Goal: Task Accomplishment & Management: Complete application form

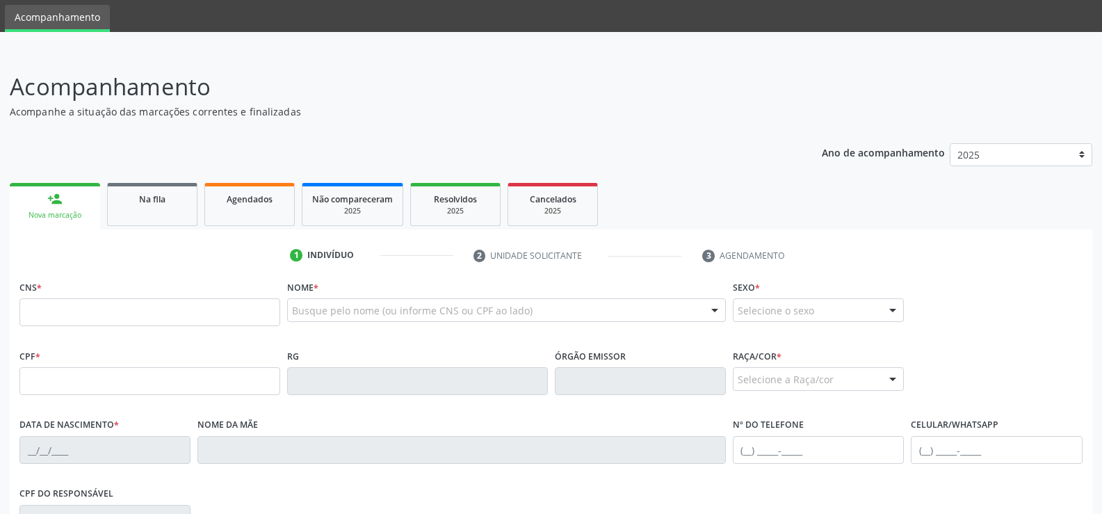
scroll to position [70, 0]
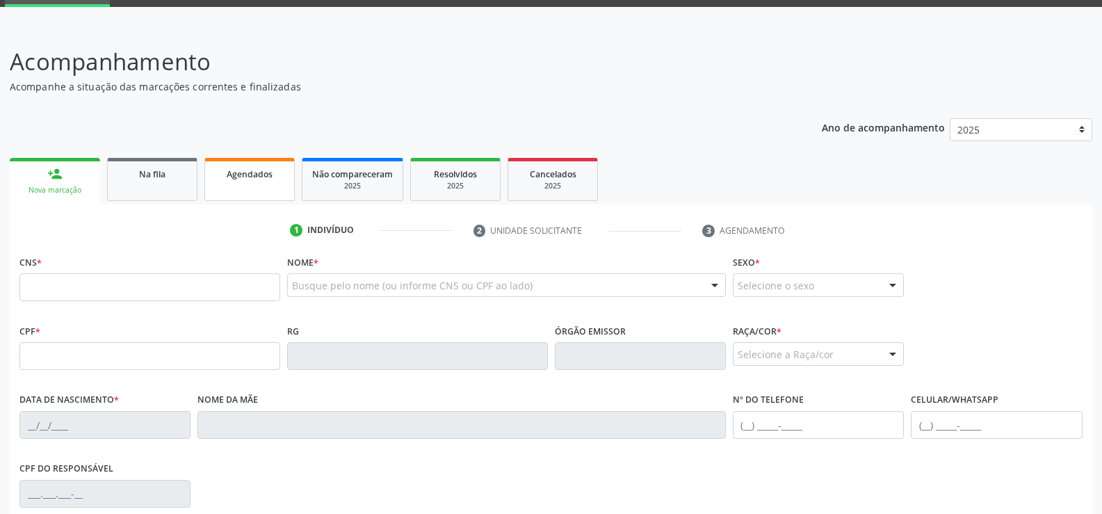
click at [271, 179] on span "Agendados" at bounding box center [250, 174] width 46 height 12
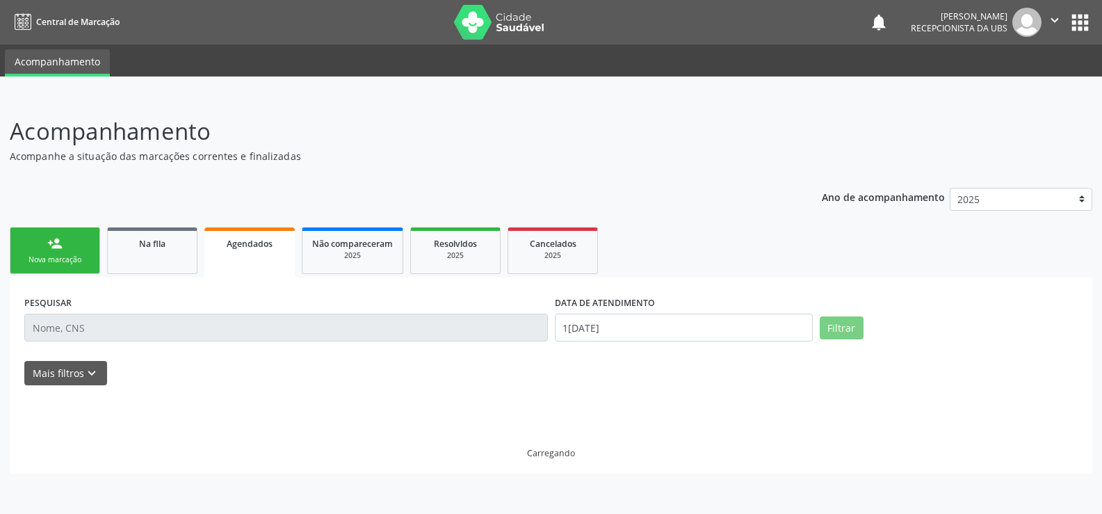
scroll to position [0, 0]
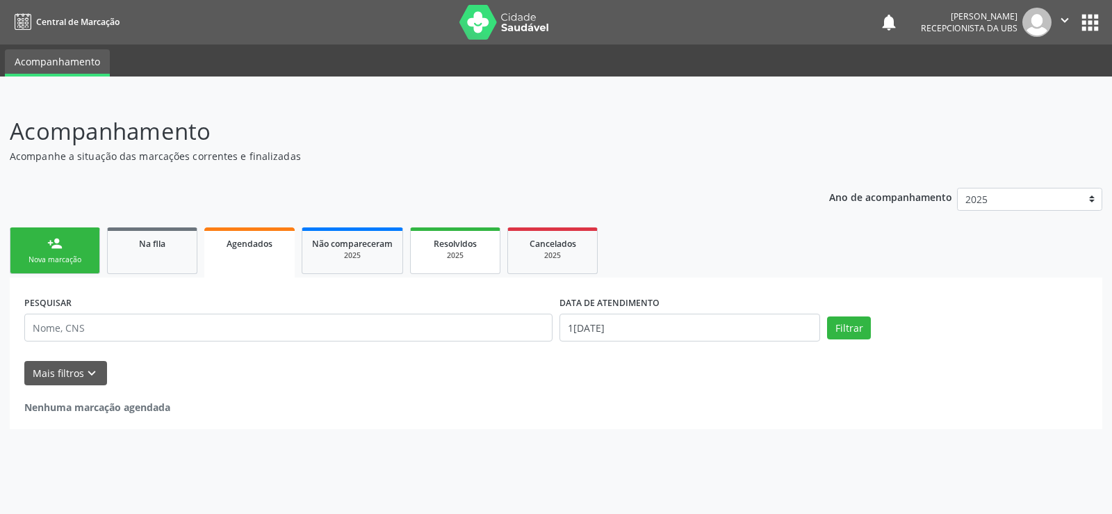
click at [453, 245] on span "Resolvidos" at bounding box center [455, 244] width 43 height 12
click at [574, 257] on div "2025" at bounding box center [553, 255] width 70 height 10
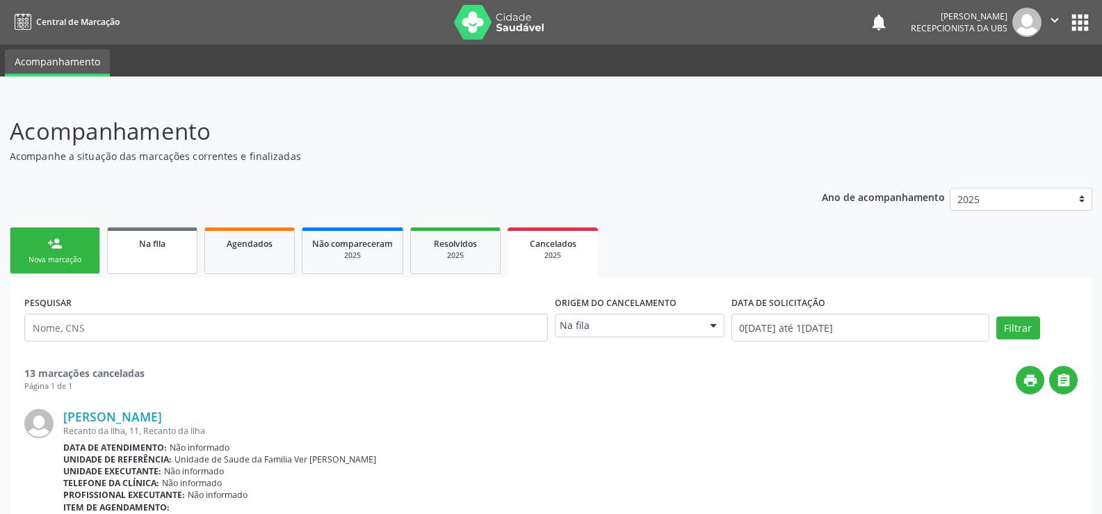
click at [172, 254] on link "Na fila" at bounding box center [152, 250] width 90 height 47
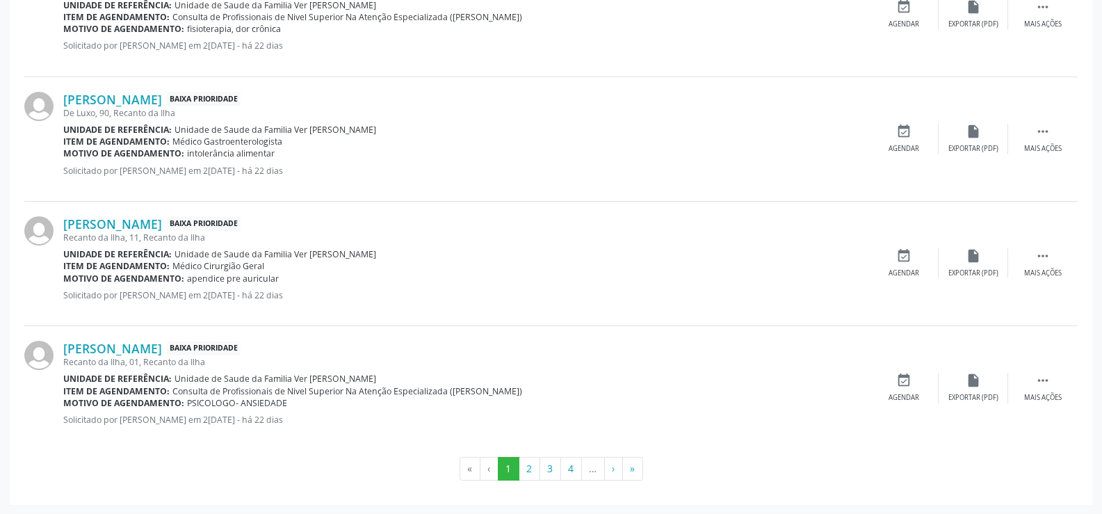
scroll to position [1883, 0]
click at [520, 466] on button "2" at bounding box center [530, 468] width 22 height 24
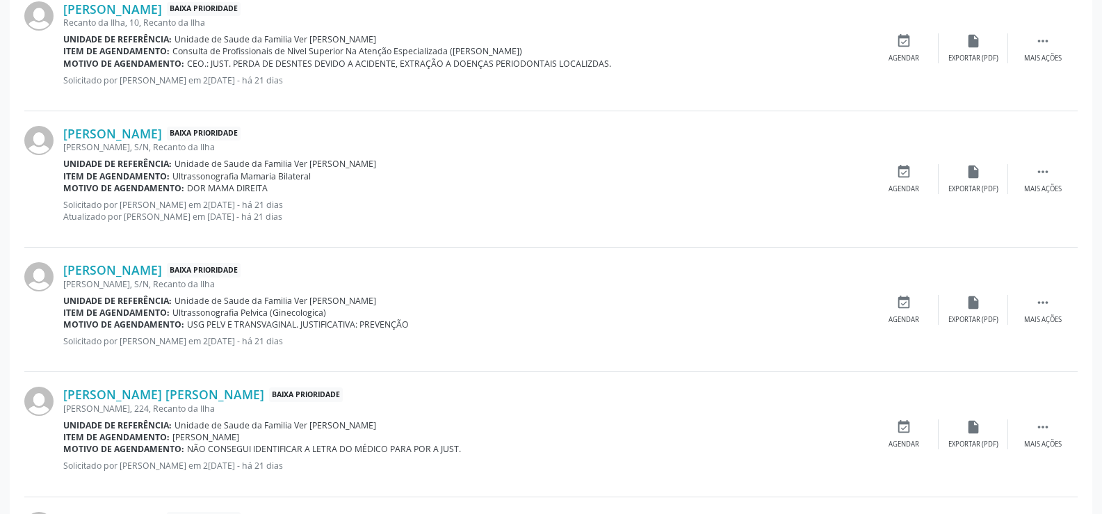
scroll to position [1859, 0]
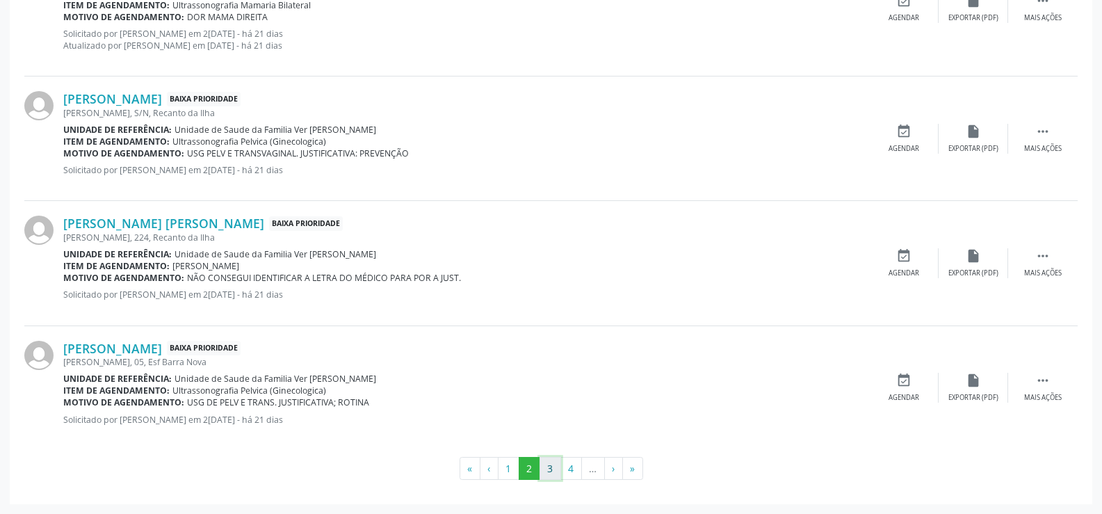
click at [553, 467] on button "3" at bounding box center [551, 469] width 22 height 24
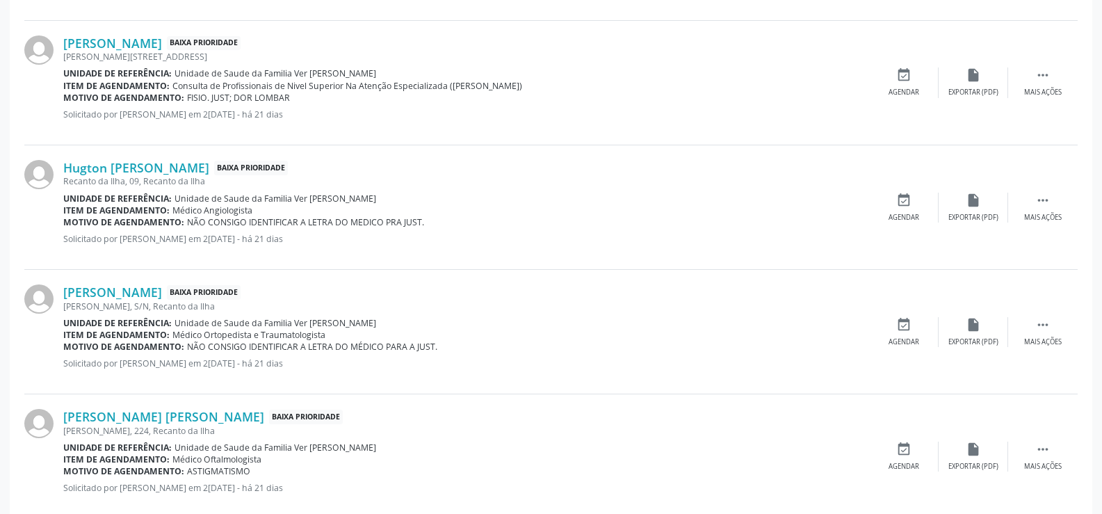
scroll to position [1847, 0]
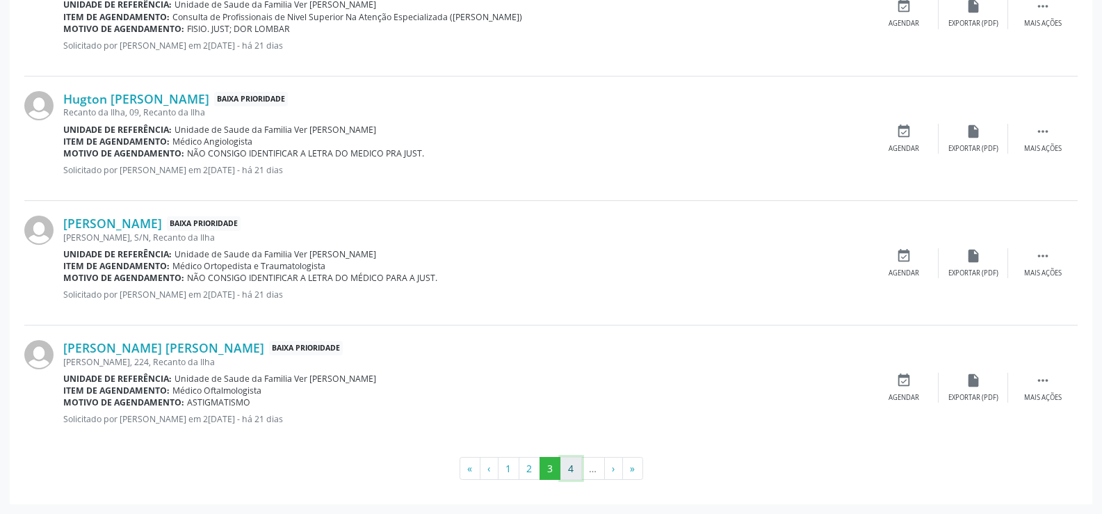
click at [572, 469] on button "4" at bounding box center [571, 469] width 22 height 24
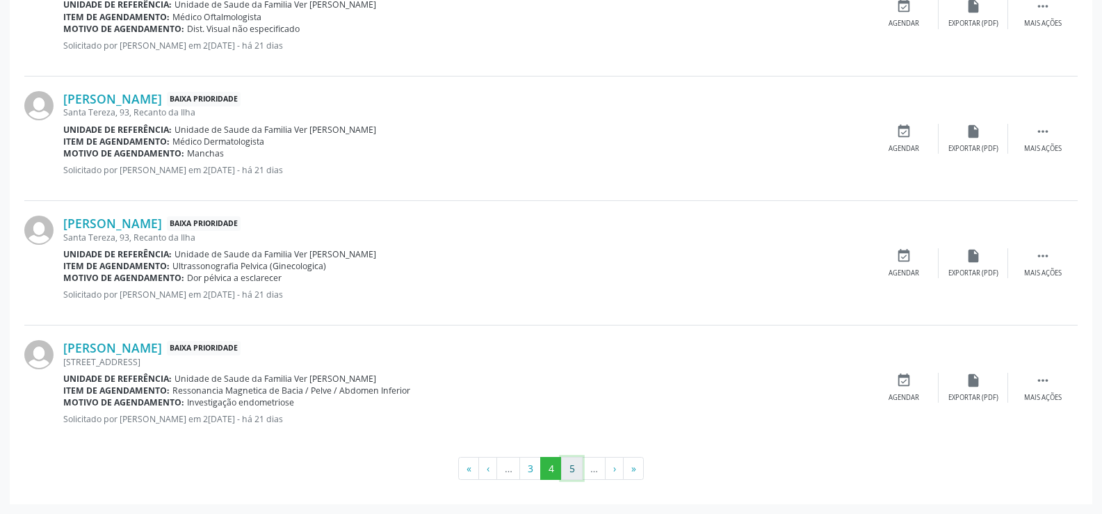
click at [571, 471] on button "5" at bounding box center [572, 469] width 22 height 24
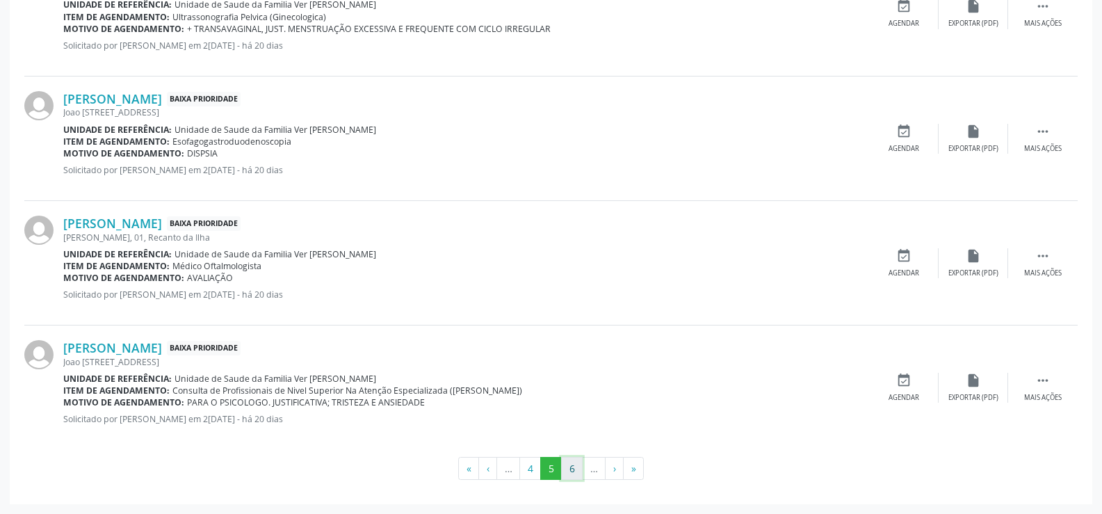
click at [574, 466] on button "6" at bounding box center [572, 469] width 22 height 24
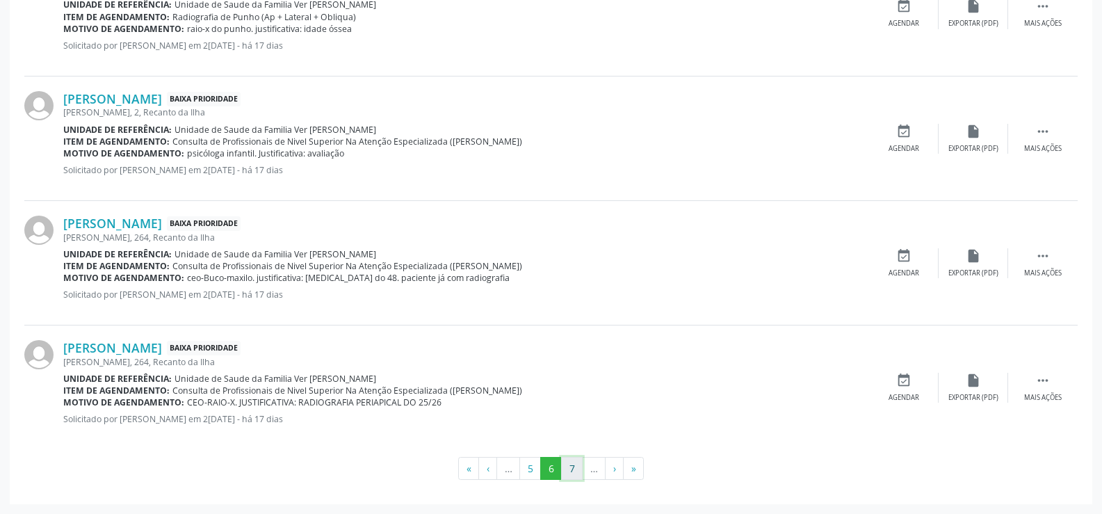
click at [574, 470] on button "7" at bounding box center [572, 469] width 22 height 24
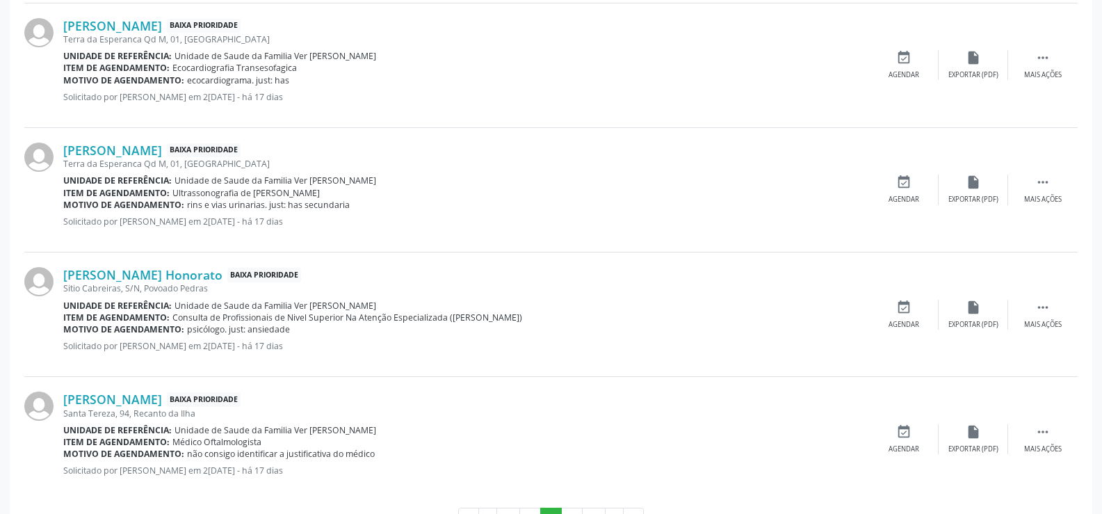
scroll to position [1859, 0]
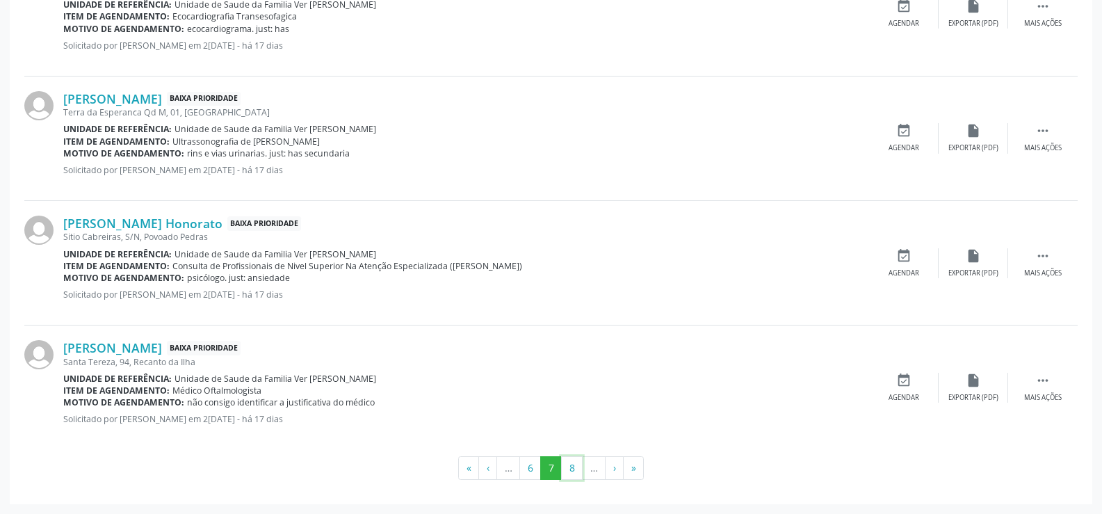
click at [574, 470] on button "8" at bounding box center [572, 468] width 22 height 24
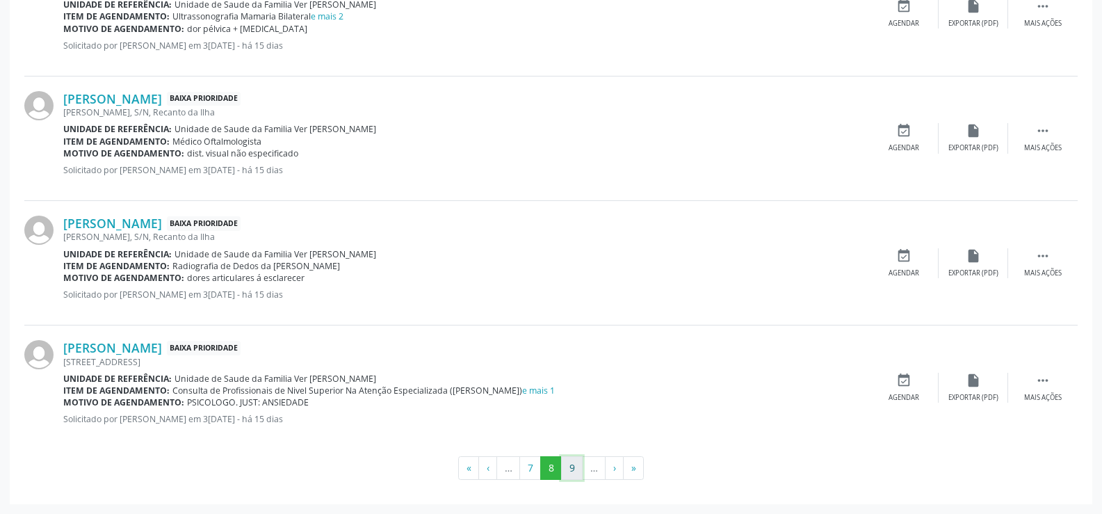
click at [567, 471] on button "9" at bounding box center [572, 468] width 22 height 24
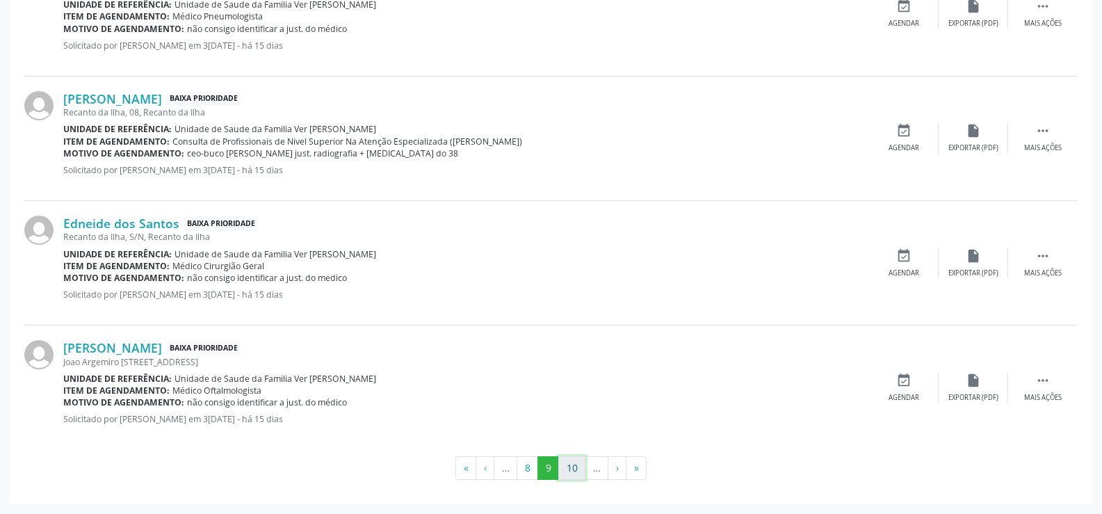
click at [572, 468] on button "10" at bounding box center [571, 468] width 27 height 24
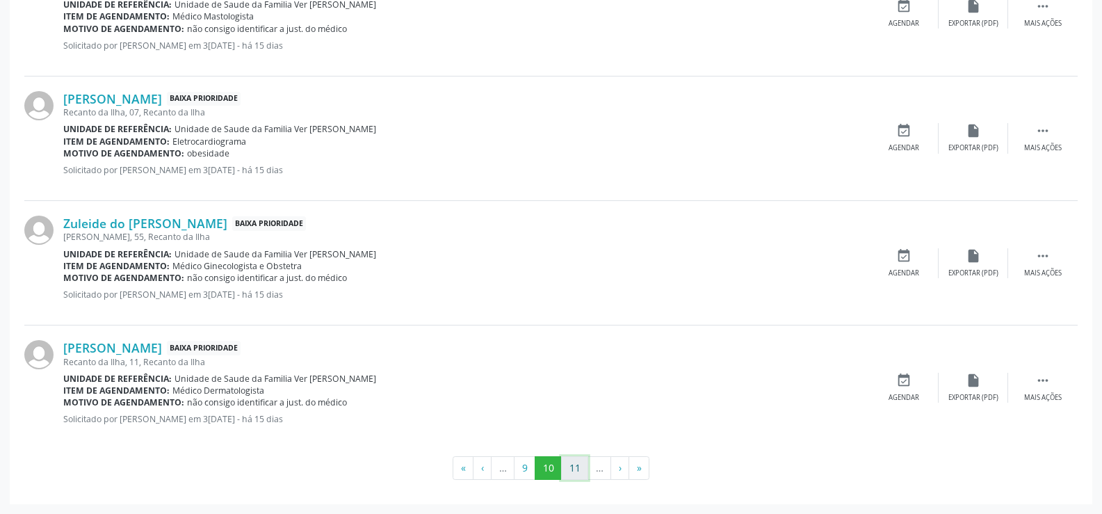
click at [567, 465] on button "11" at bounding box center [574, 468] width 27 height 24
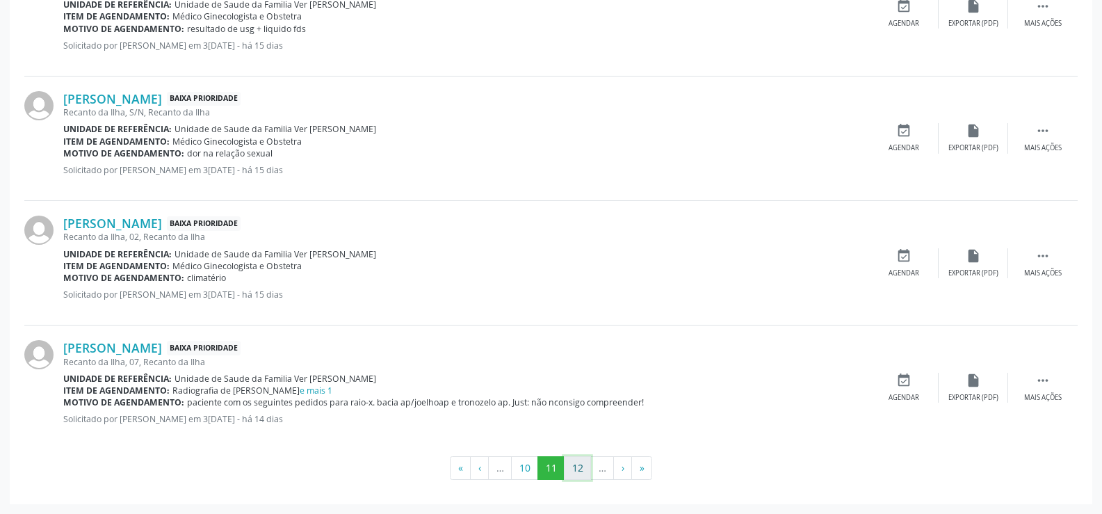
click at [576, 469] on button "12" at bounding box center [577, 468] width 27 height 24
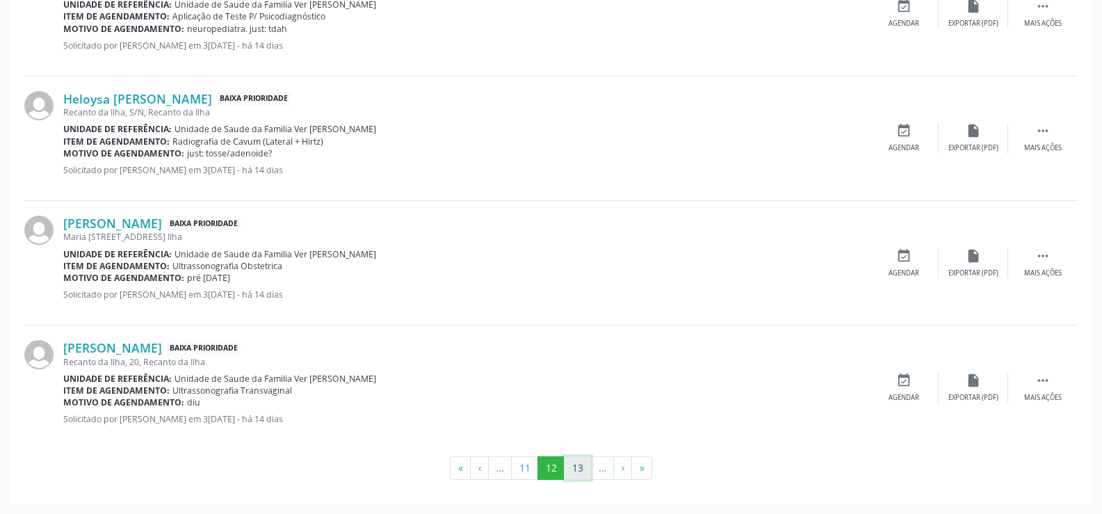
click at [581, 472] on button "13" at bounding box center [577, 468] width 27 height 24
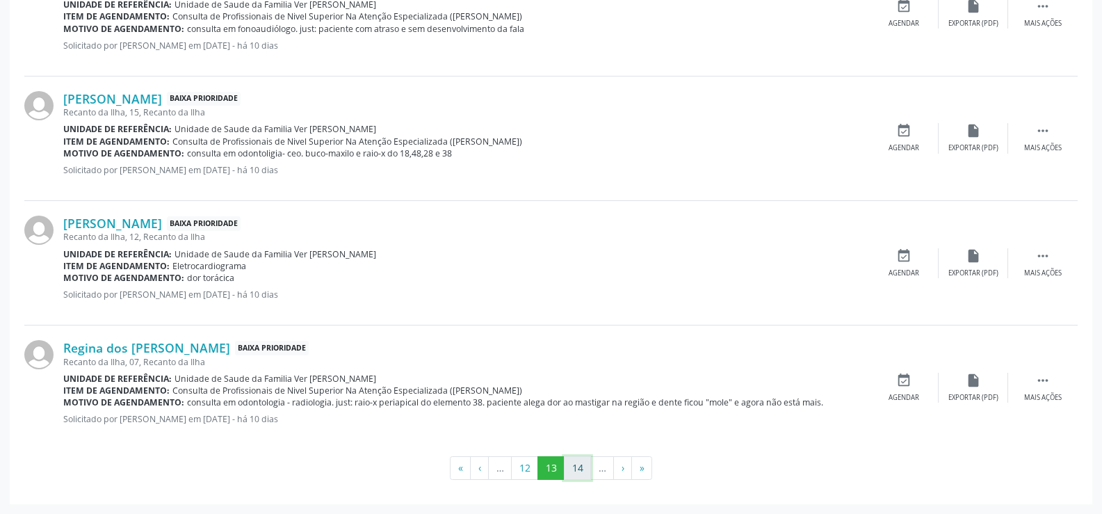
click at [571, 465] on button "14" at bounding box center [577, 468] width 27 height 24
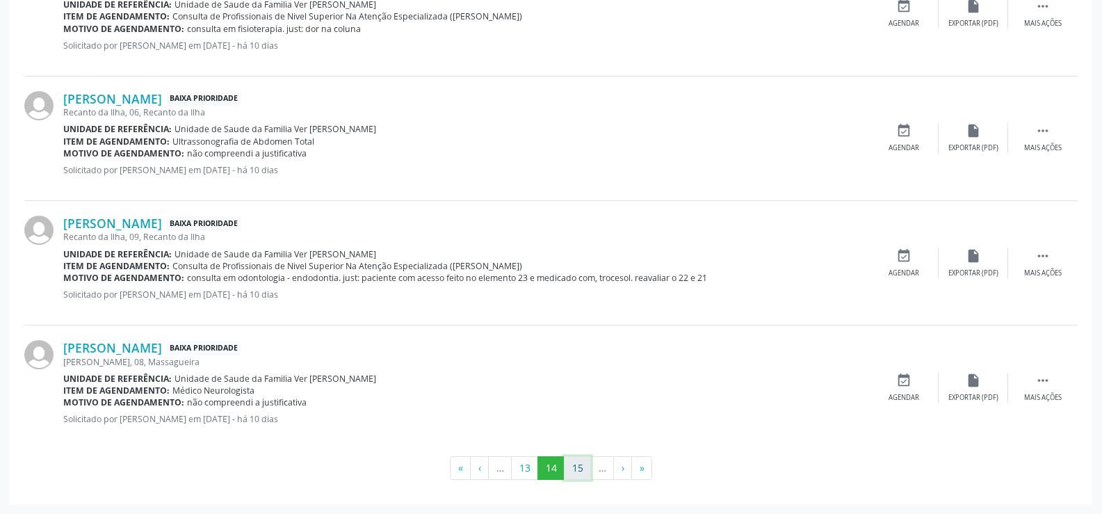
click at [576, 469] on button "15" at bounding box center [577, 468] width 27 height 24
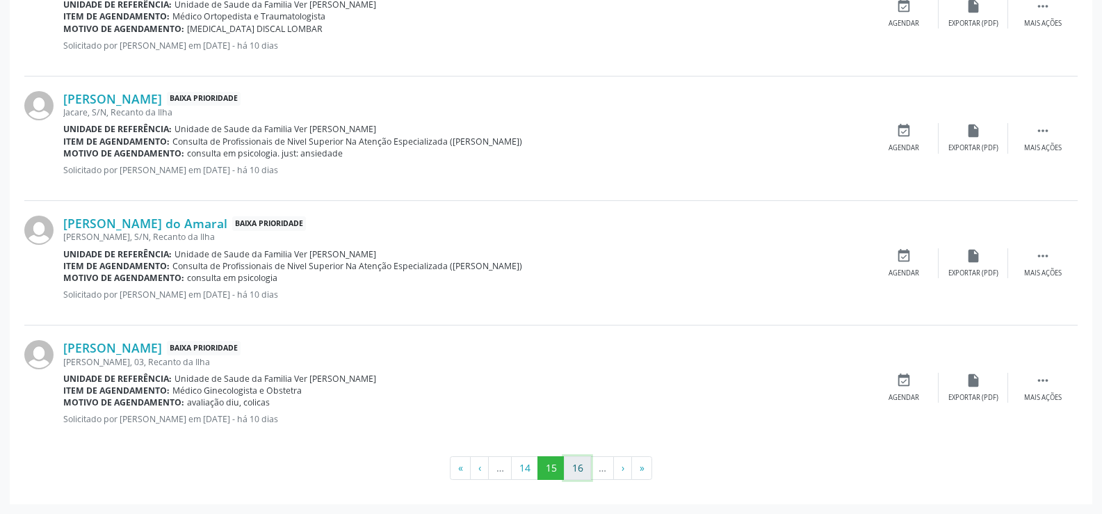
click at [573, 465] on button "16" at bounding box center [577, 468] width 27 height 24
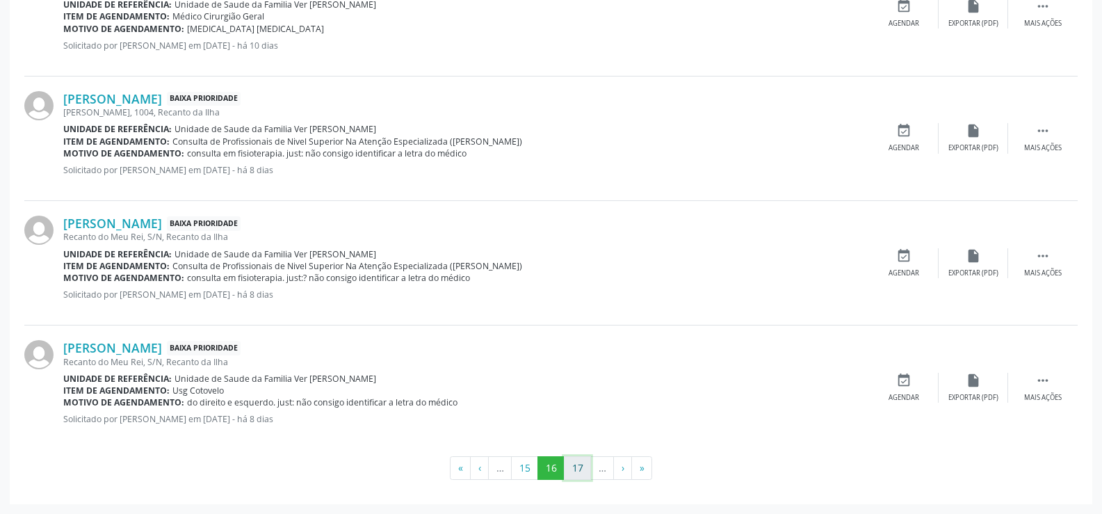
click at [574, 467] on button "17" at bounding box center [577, 468] width 27 height 24
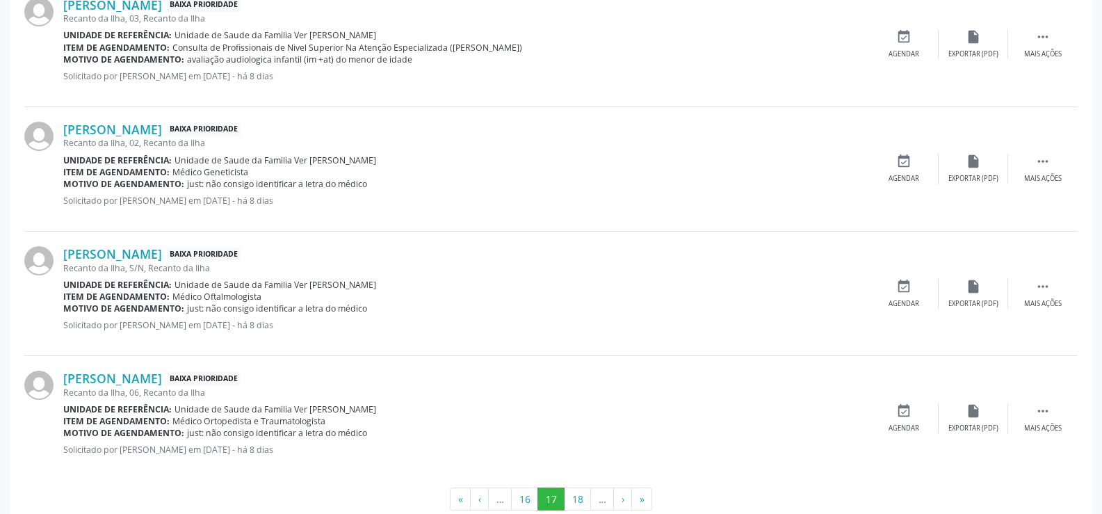
scroll to position [1871, 0]
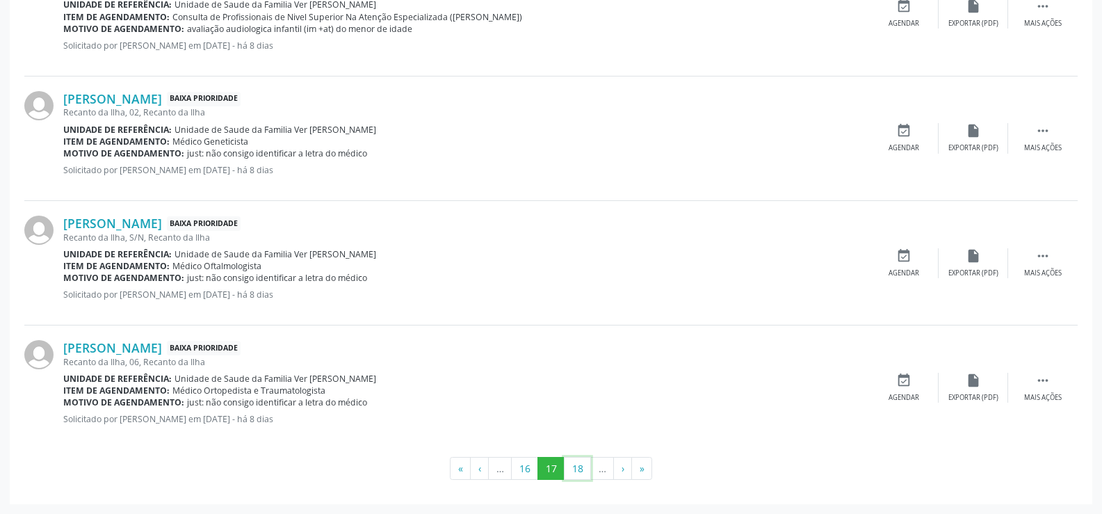
click at [574, 467] on button "18" at bounding box center [577, 469] width 27 height 24
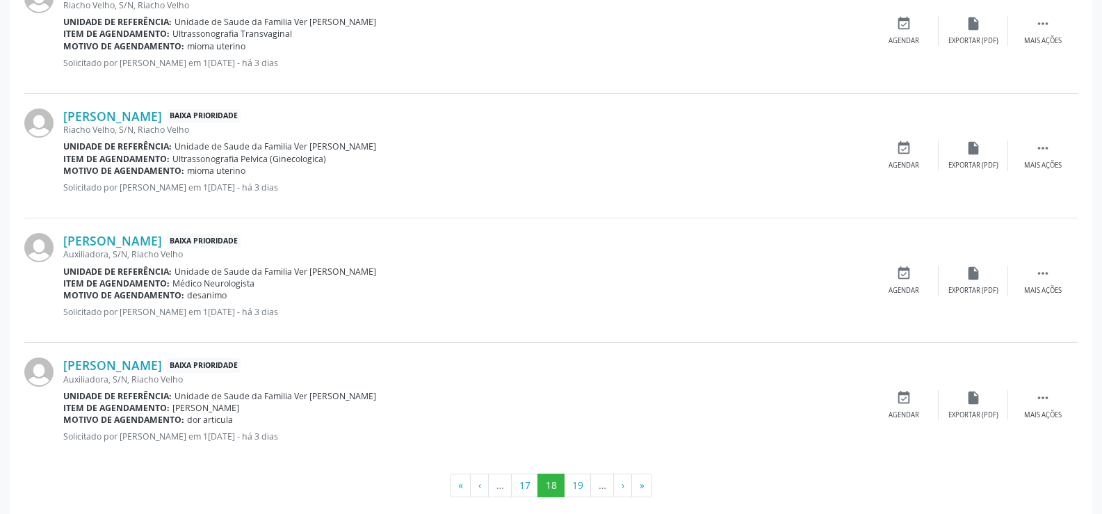
scroll to position [1859, 0]
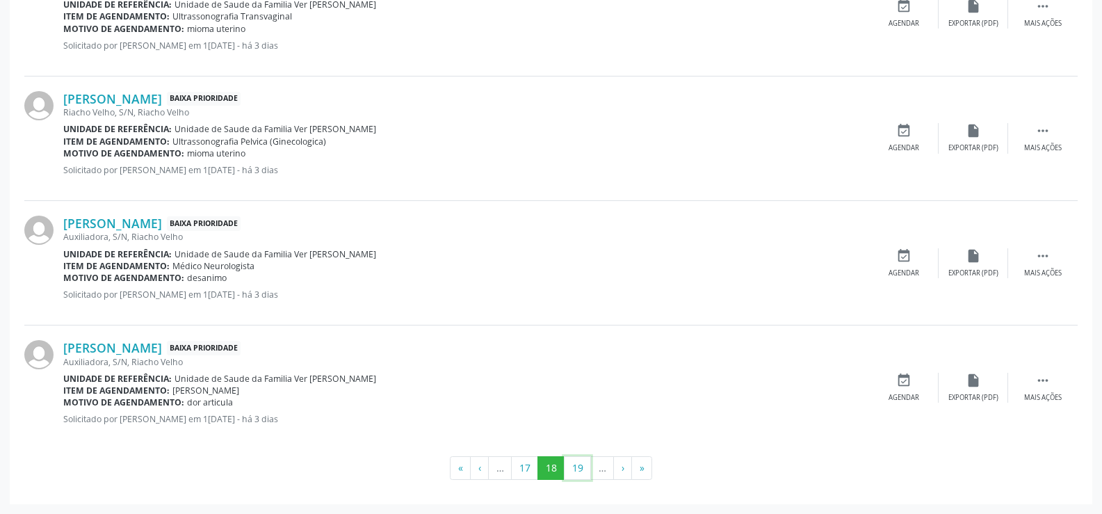
click at [574, 467] on button "19" at bounding box center [577, 468] width 27 height 24
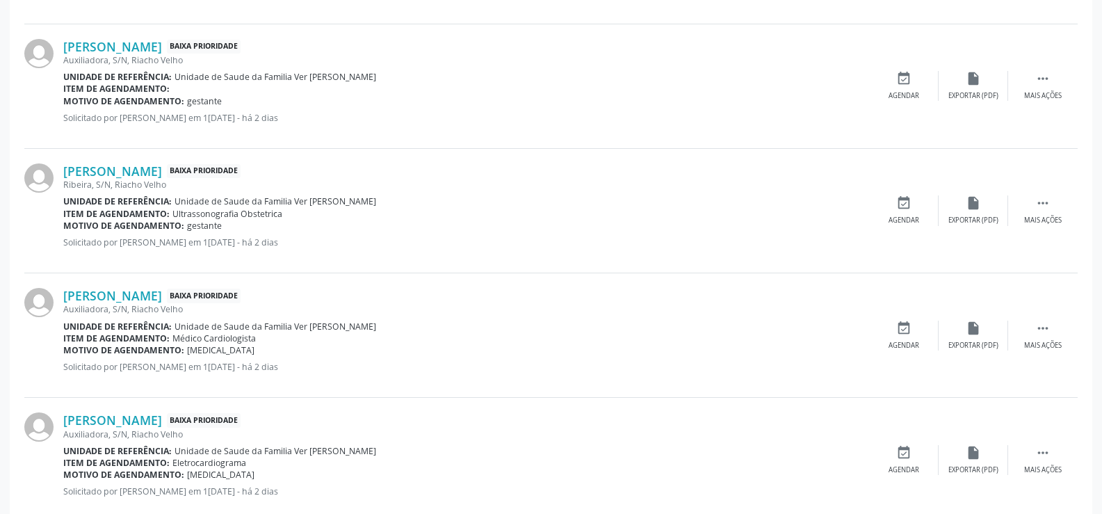
scroll to position [1094, 0]
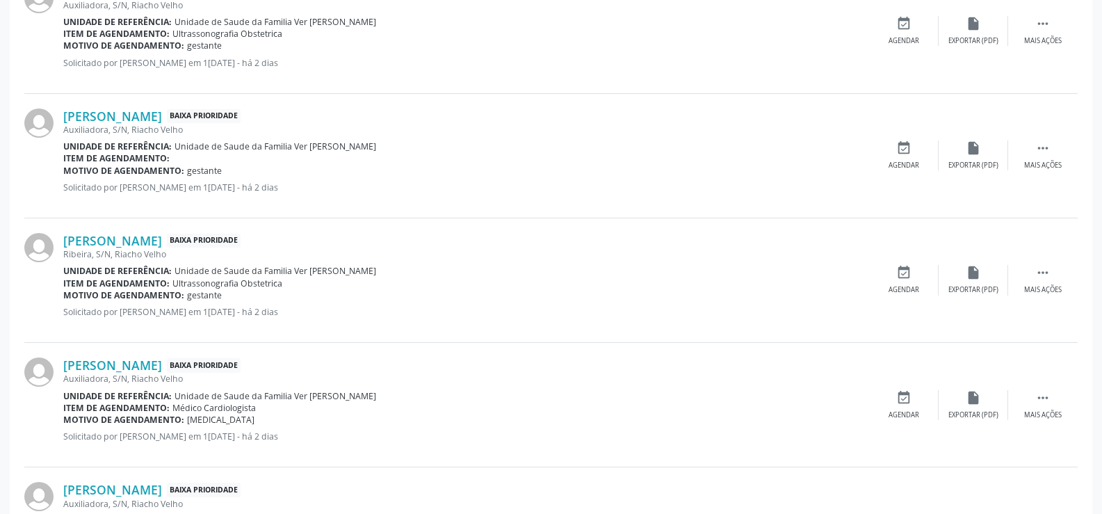
click at [319, 173] on div "Motivo de agendamento: gestante" at bounding box center [466, 171] width 806 height 12
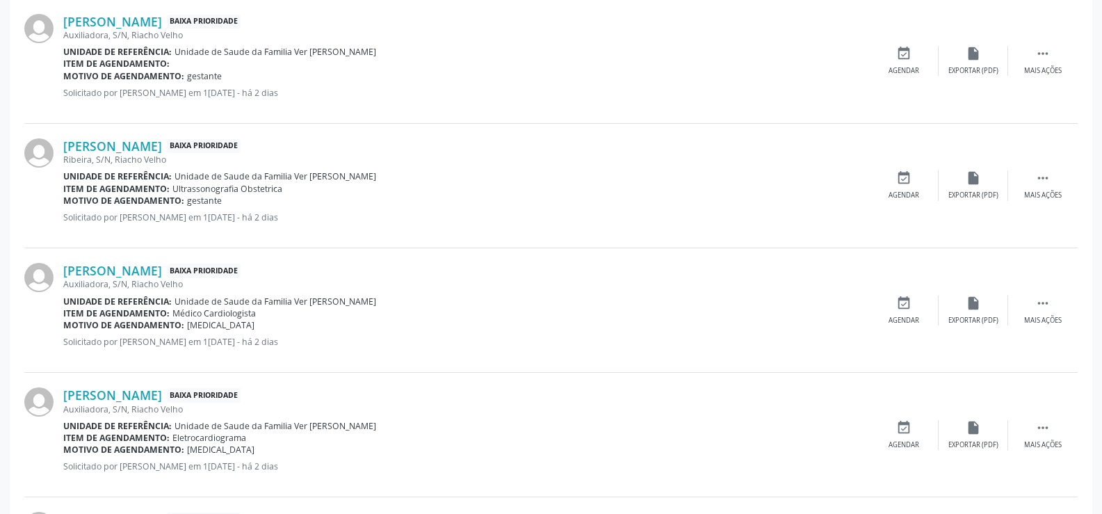
scroll to position [1164, 0]
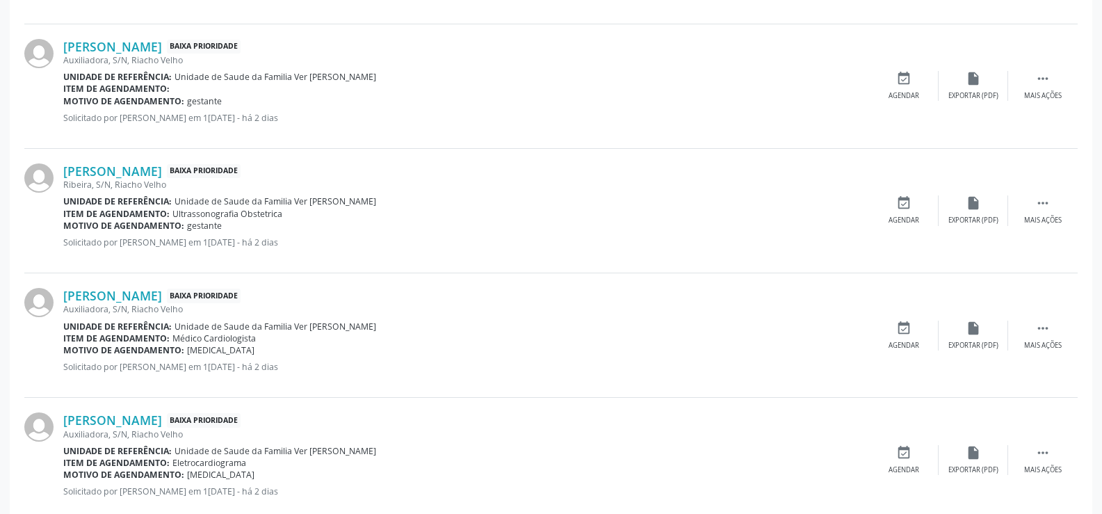
click at [193, 88] on div "Item de agendamento:" at bounding box center [466, 89] width 806 height 12
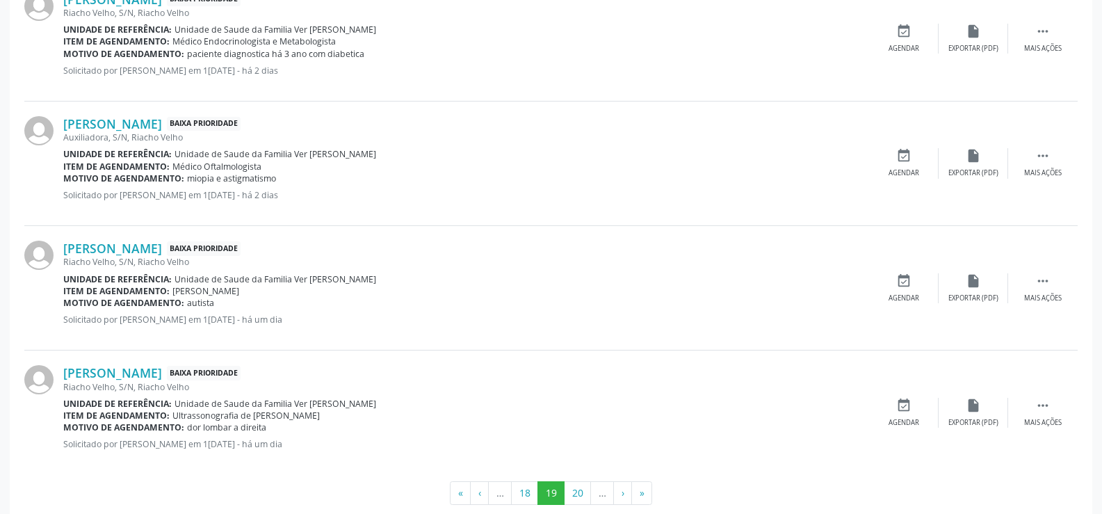
scroll to position [1859, 0]
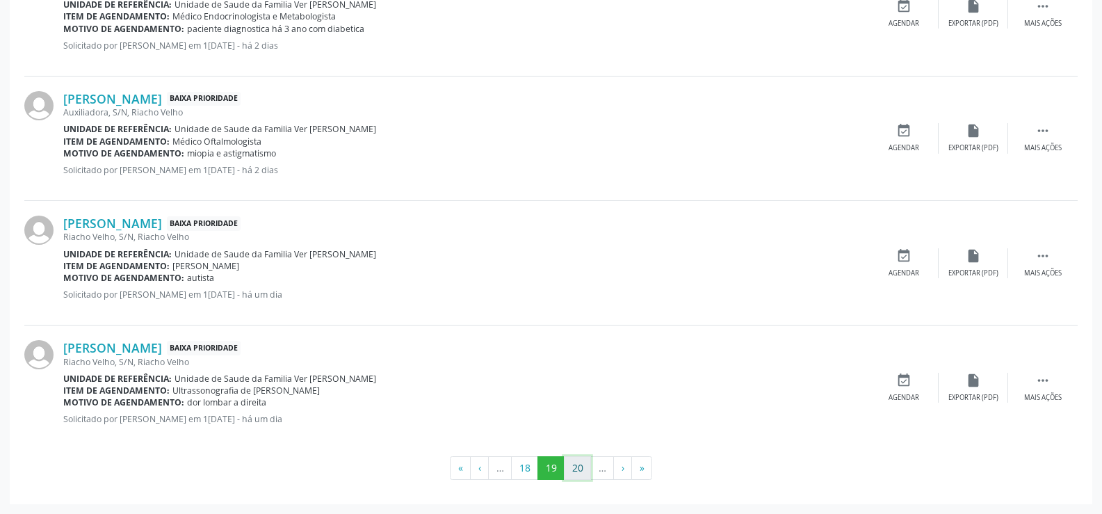
click at [572, 469] on button "20" at bounding box center [577, 468] width 27 height 24
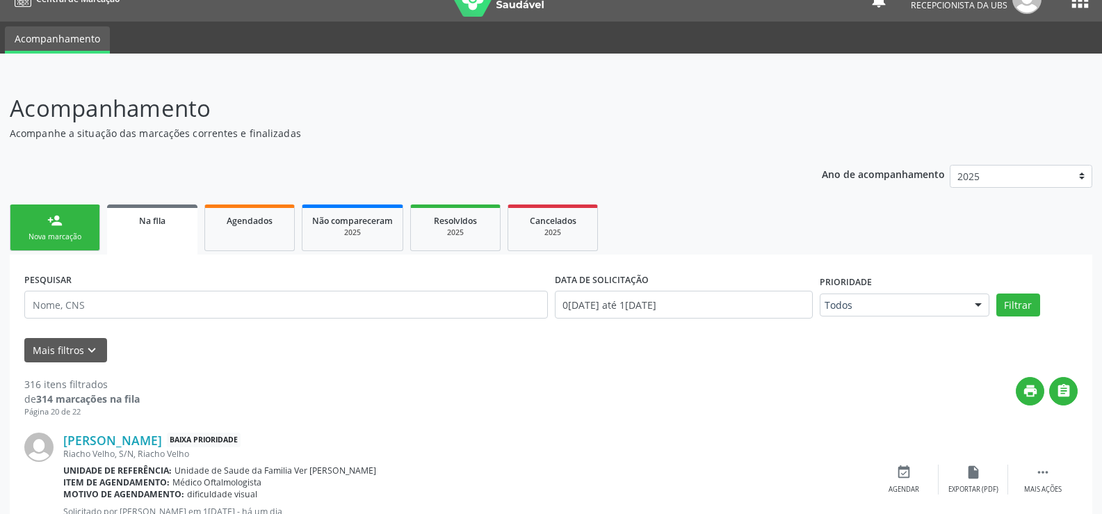
scroll to position [0, 0]
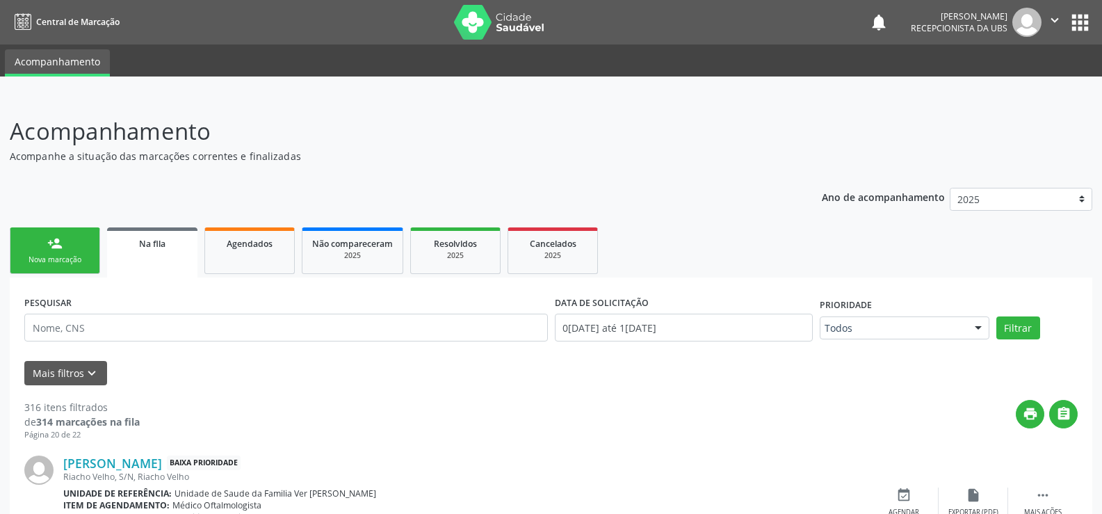
click at [53, 254] on link "person_add Nova marcação" at bounding box center [55, 250] width 90 height 47
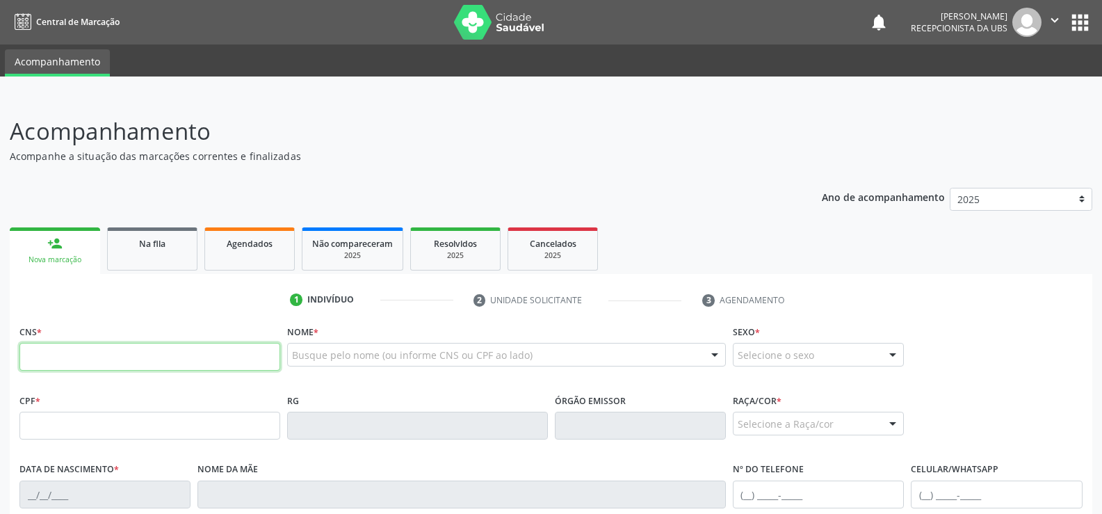
click at [61, 352] on input "text" at bounding box center [149, 357] width 261 height 28
type input "701 4086 2454 9336"
type input "115.956.034-09"
type input "[DATE]"
type input "[PERSON_NAME]"
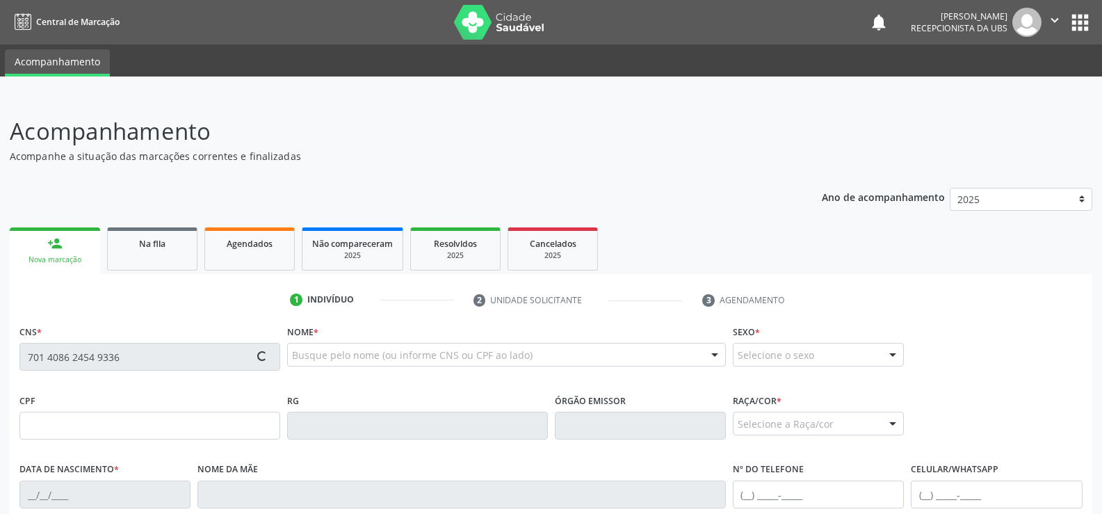
type input "[PHONE_NUMBER]"
type input "S/N"
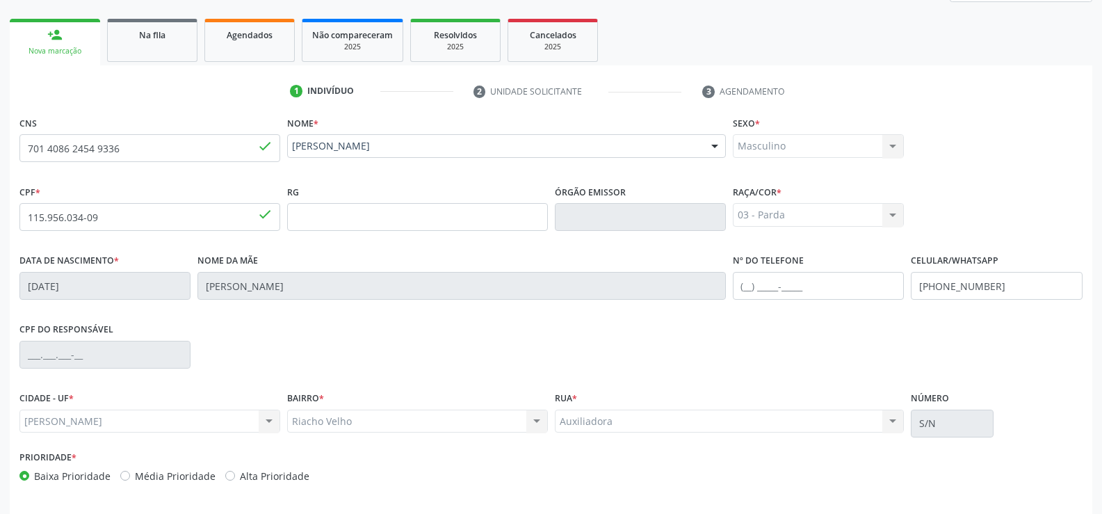
scroll to position [259, 0]
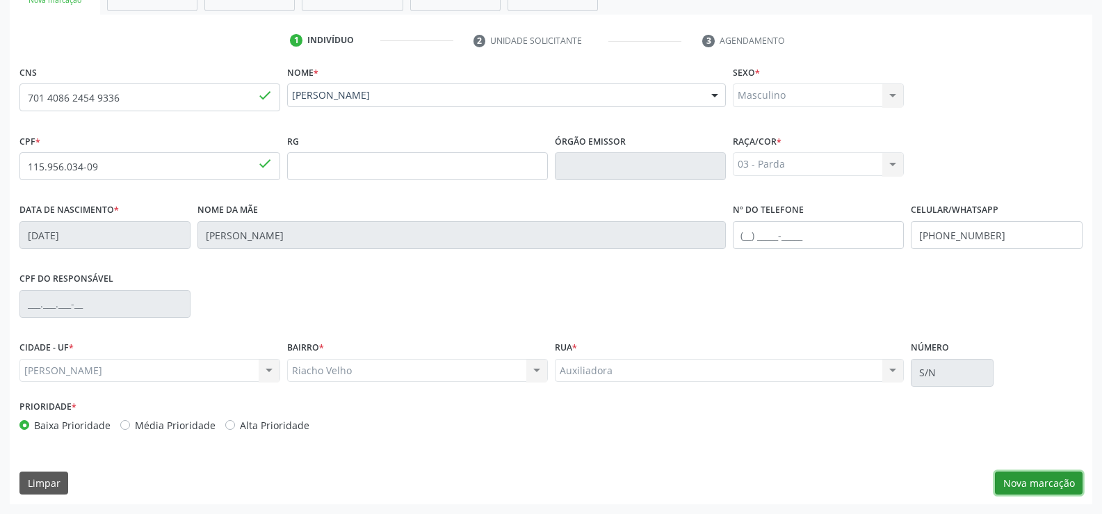
click at [1063, 481] on button "Nova marcação" at bounding box center [1039, 483] width 88 height 24
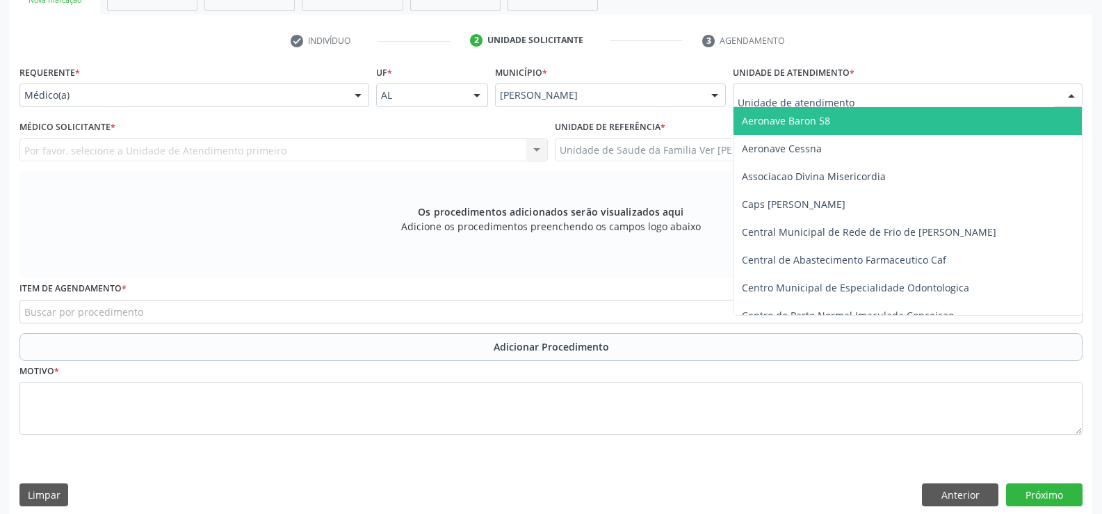
click at [1076, 94] on div at bounding box center [1071, 96] width 21 height 24
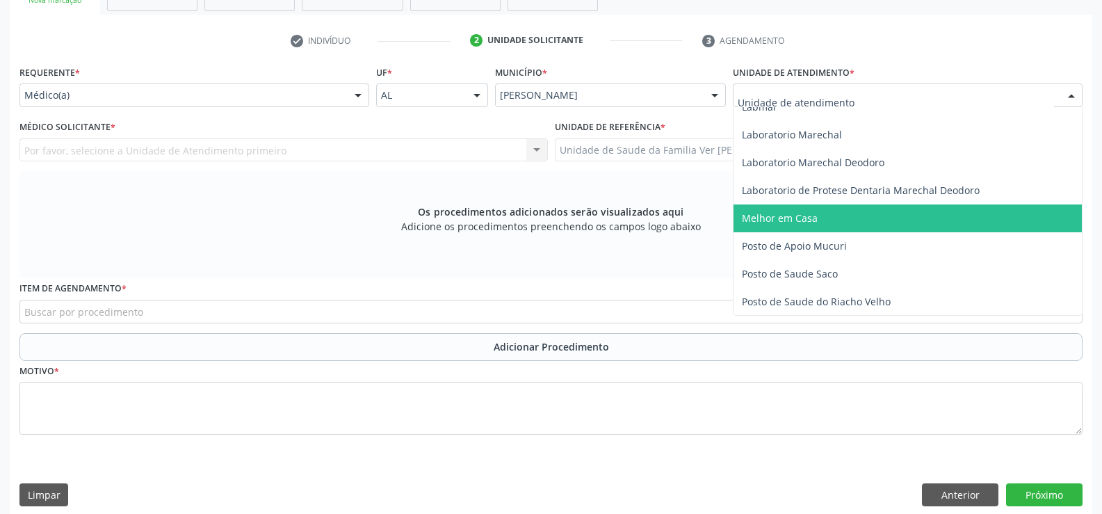
scroll to position [556, 0]
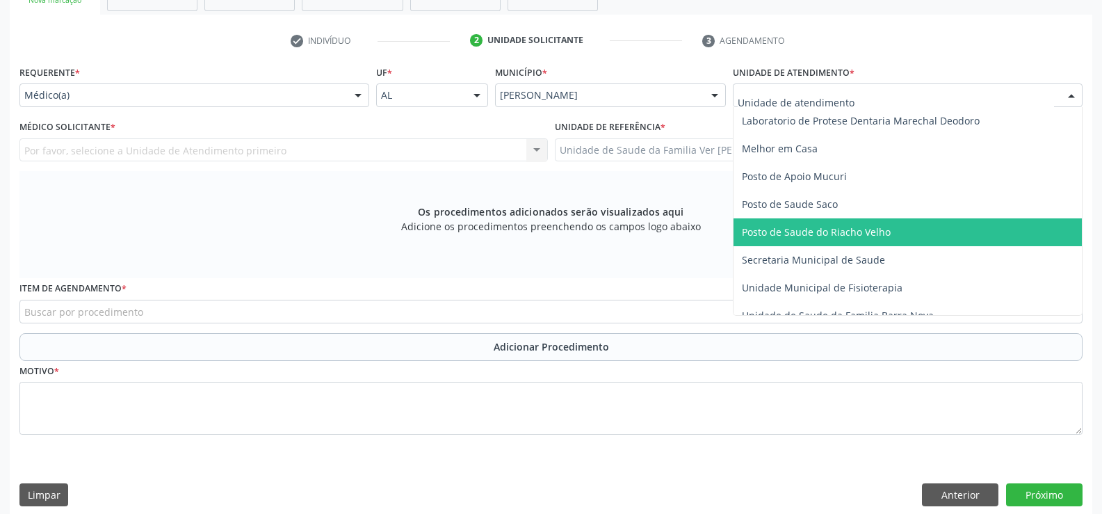
click at [861, 228] on span "Posto de Saude do Riacho Velho" at bounding box center [816, 231] width 149 height 13
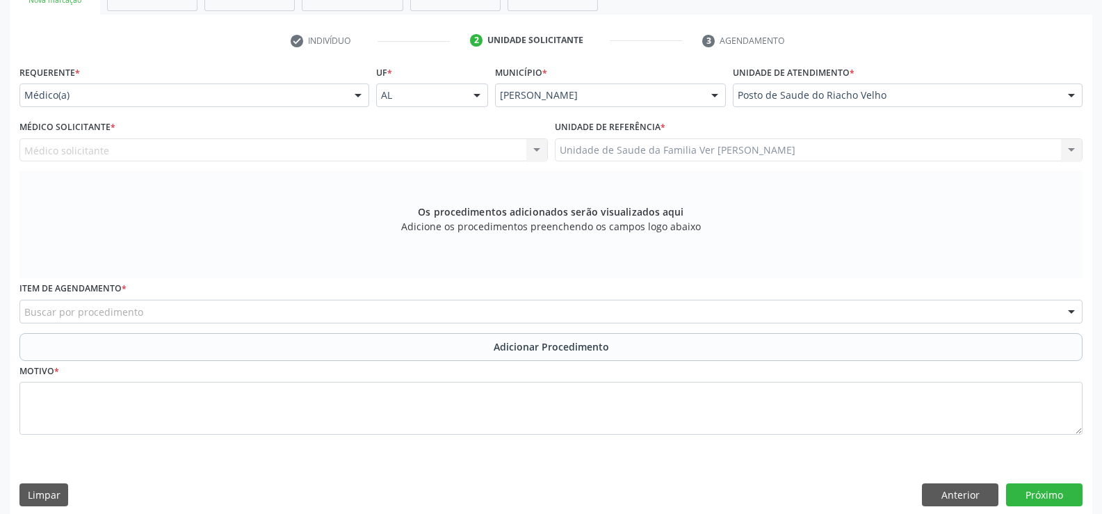
click at [343, 147] on div "Médico solicitante Nenhum resultado encontrado para: " " Não há nenhuma opção p…" at bounding box center [283, 150] width 528 height 24
click at [359, 93] on div at bounding box center [358, 96] width 21 height 24
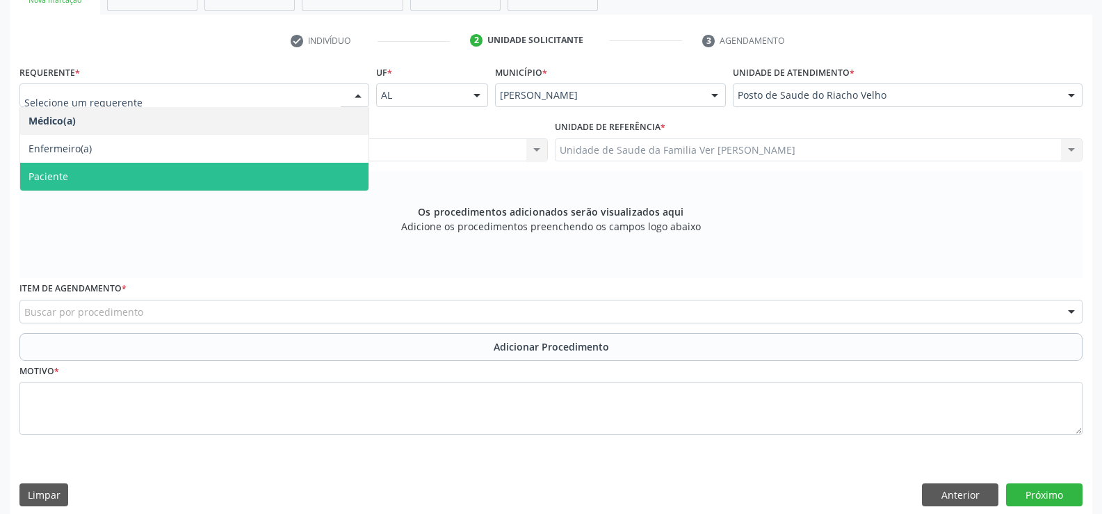
click at [338, 170] on span "Paciente" at bounding box center [194, 177] width 348 height 28
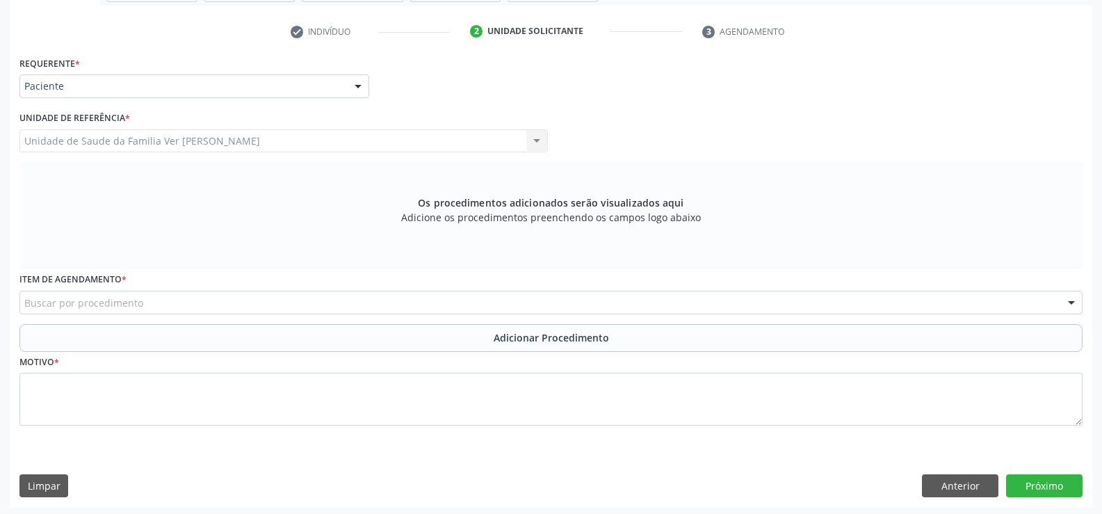
scroll to position [271, 0]
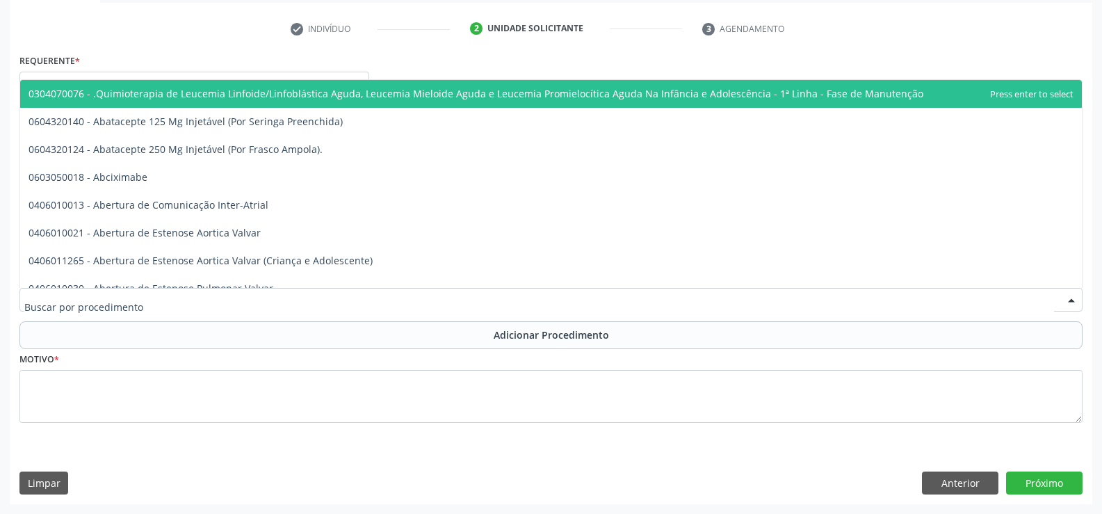
click at [1067, 303] on div at bounding box center [1071, 301] width 21 height 24
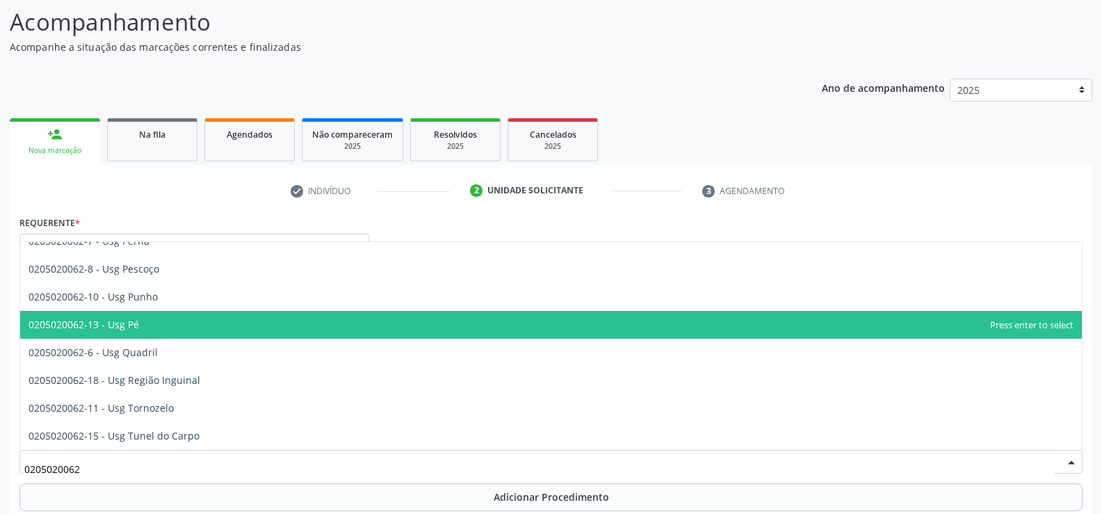
scroll to position [202, 0]
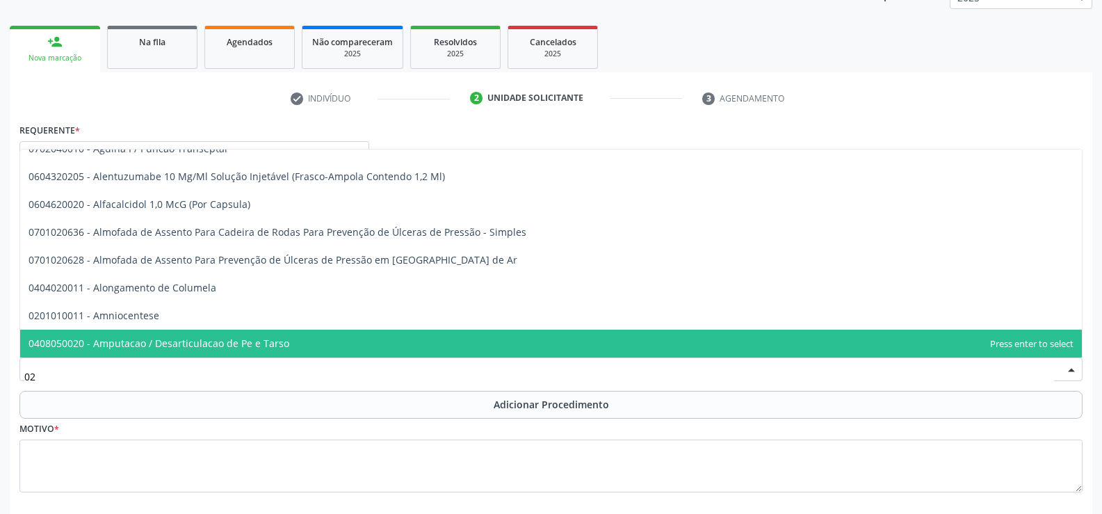
type input "0"
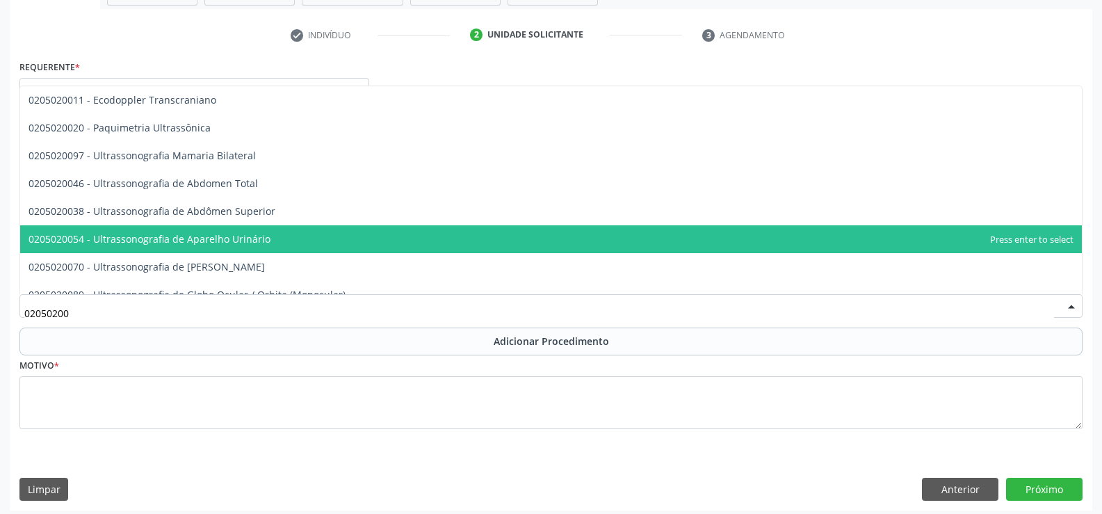
scroll to position [271, 0]
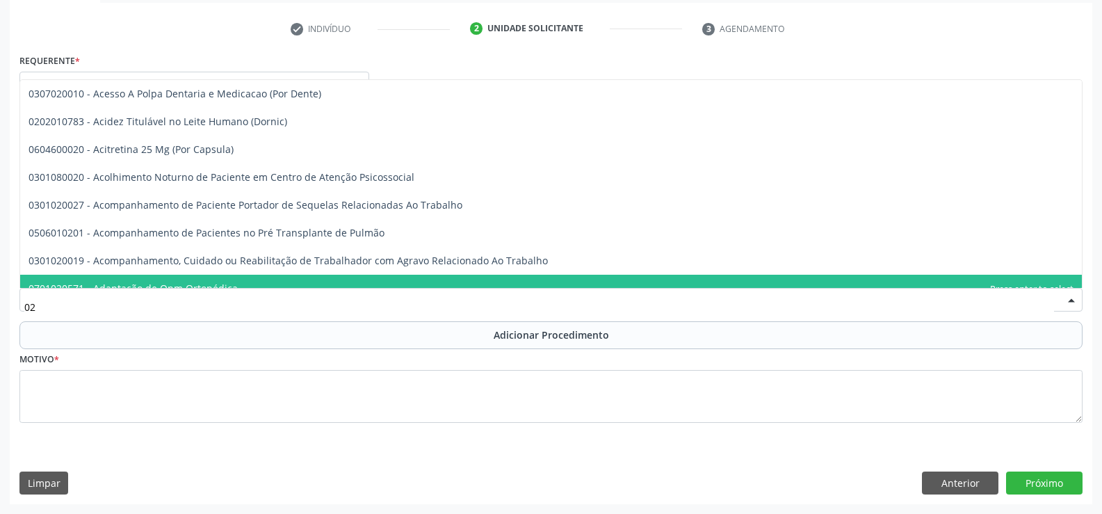
type input "0"
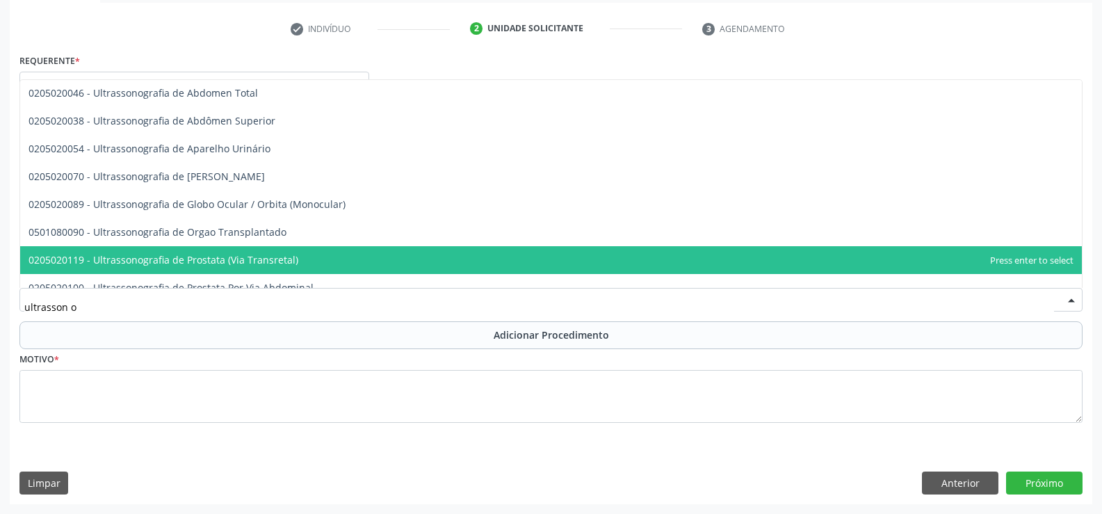
scroll to position [0, 0]
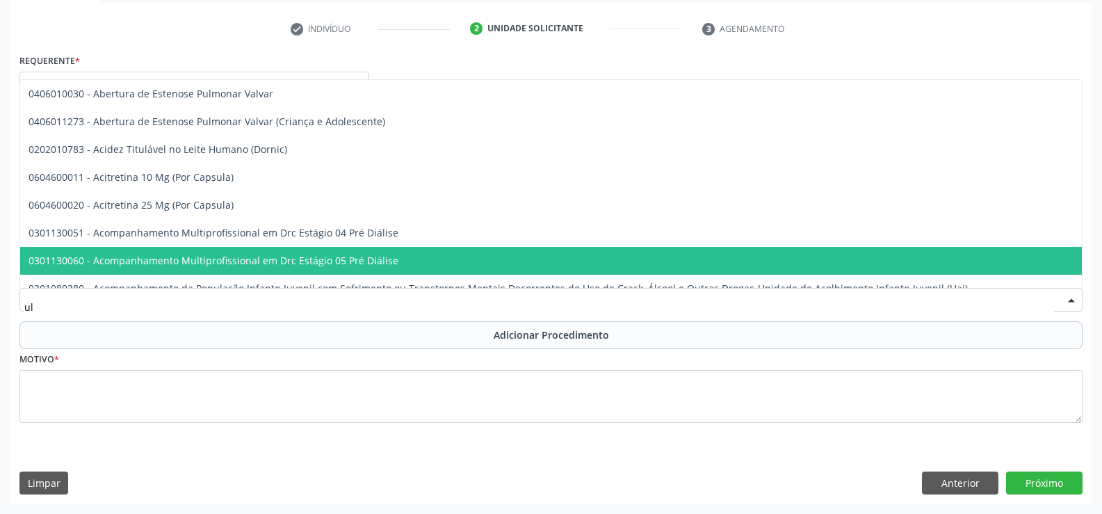
type input "u"
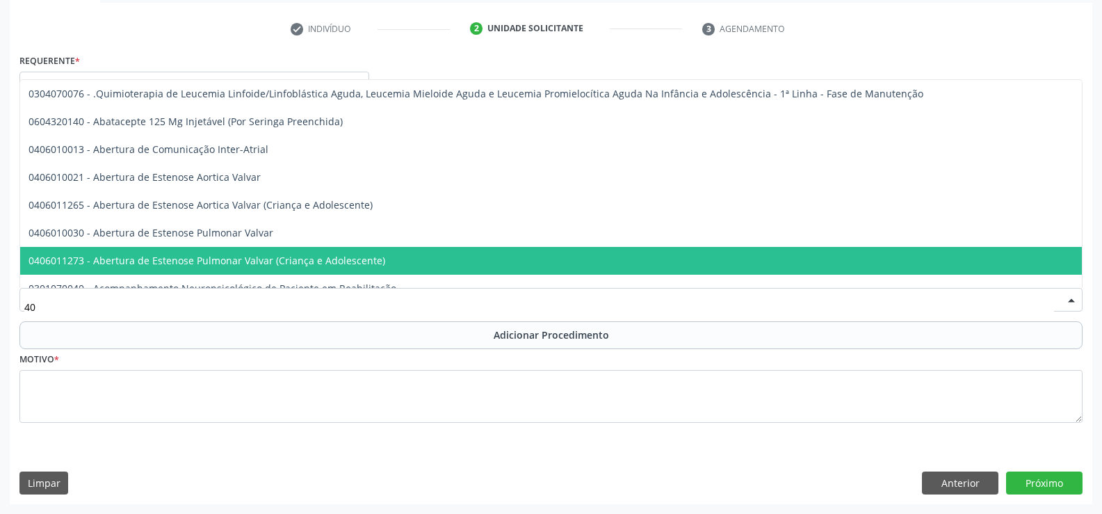
type input "4"
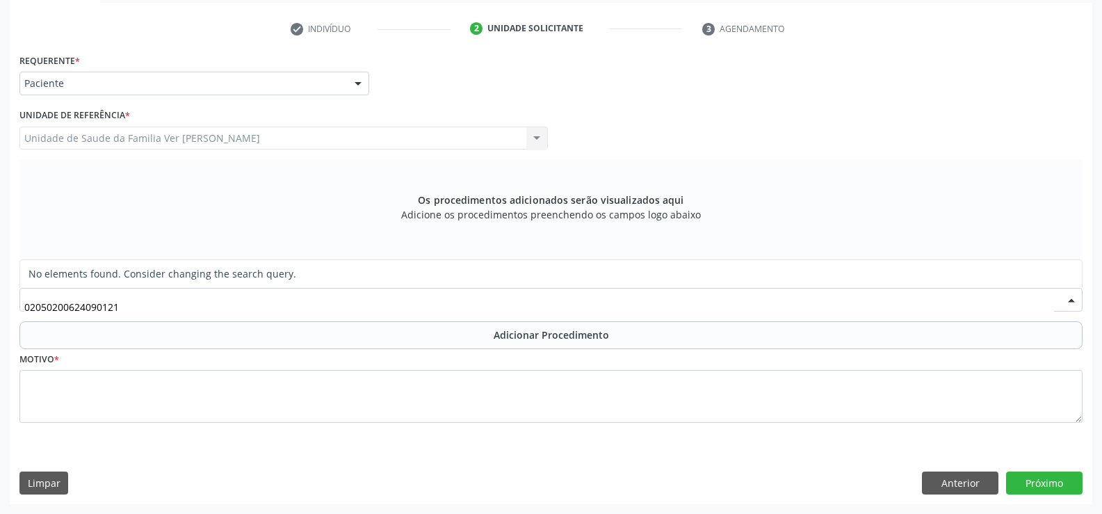
type input "020502006240901211"
click at [158, 295] on input "020502006240901211" at bounding box center [539, 307] width 1030 height 28
click at [154, 309] on input "020502006240901211" at bounding box center [539, 307] width 1030 height 28
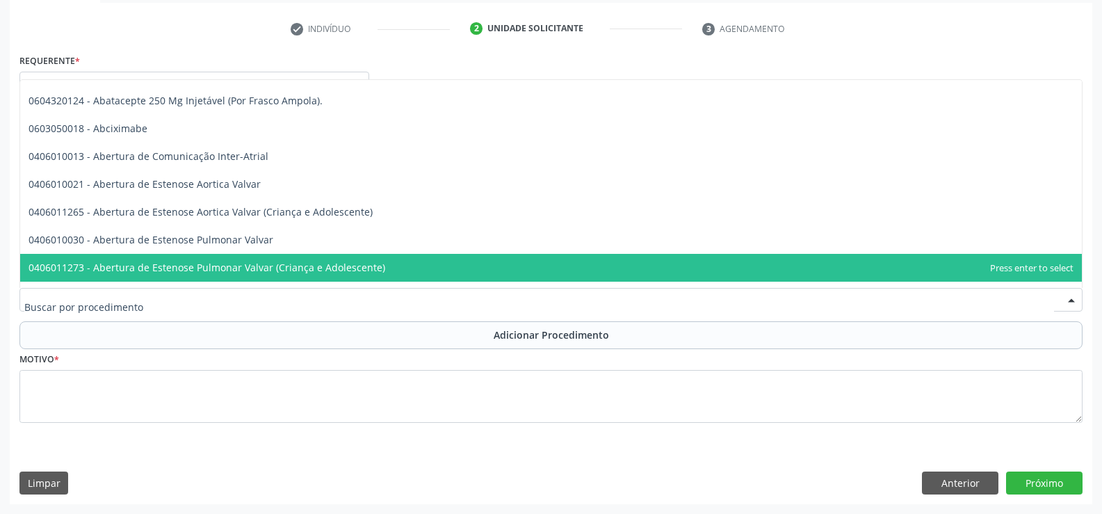
scroll to position [70, 0]
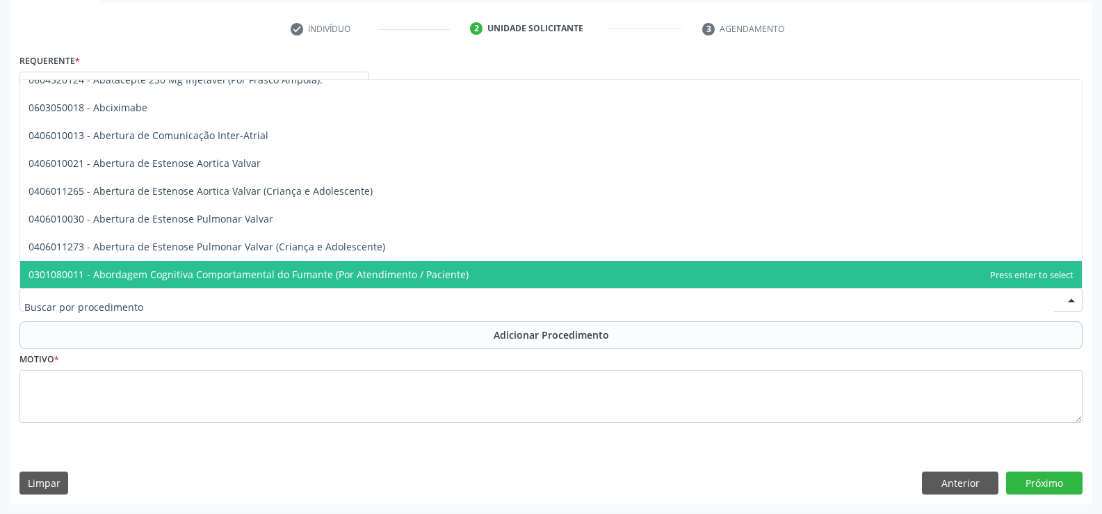
click at [49, 293] on div at bounding box center [550, 300] width 1063 height 24
click at [45, 300] on input "text" at bounding box center [539, 307] width 1030 height 28
click at [40, 307] on input "text" at bounding box center [539, 307] width 1030 height 28
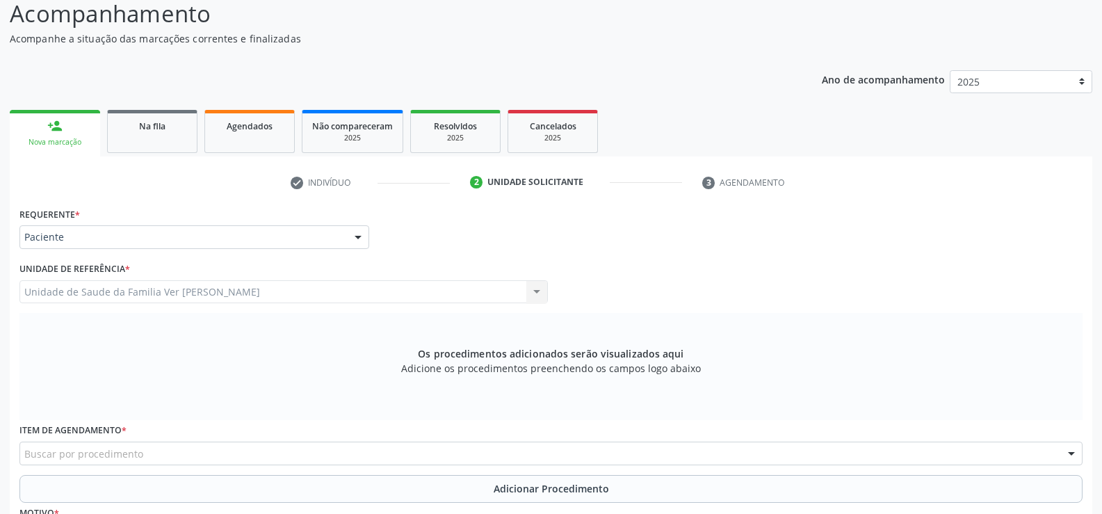
scroll to position [0, 0]
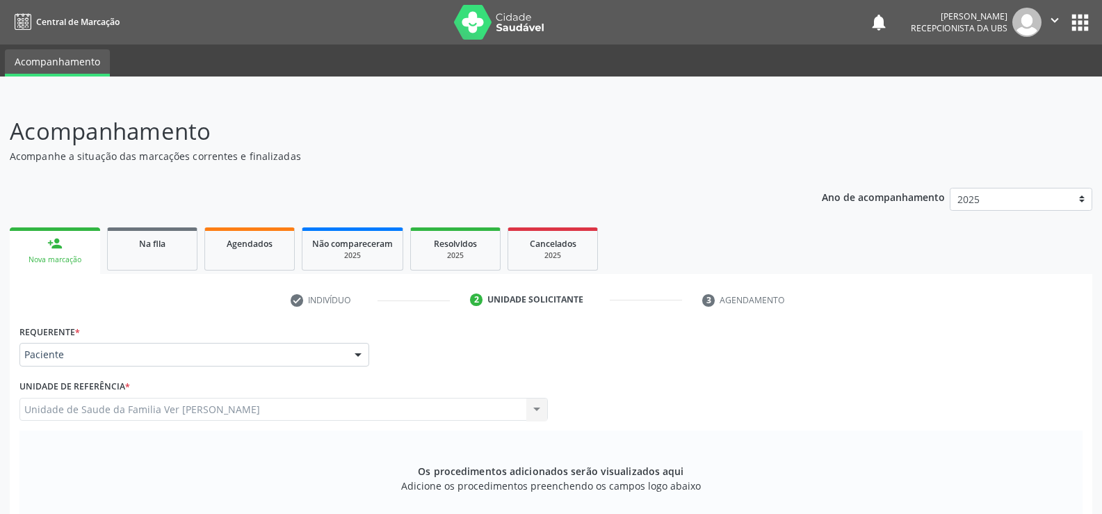
click at [22, 26] on icon at bounding box center [23, 22] width 17 height 17
click at [66, 246] on link "person_add Nova marcação" at bounding box center [55, 250] width 90 height 47
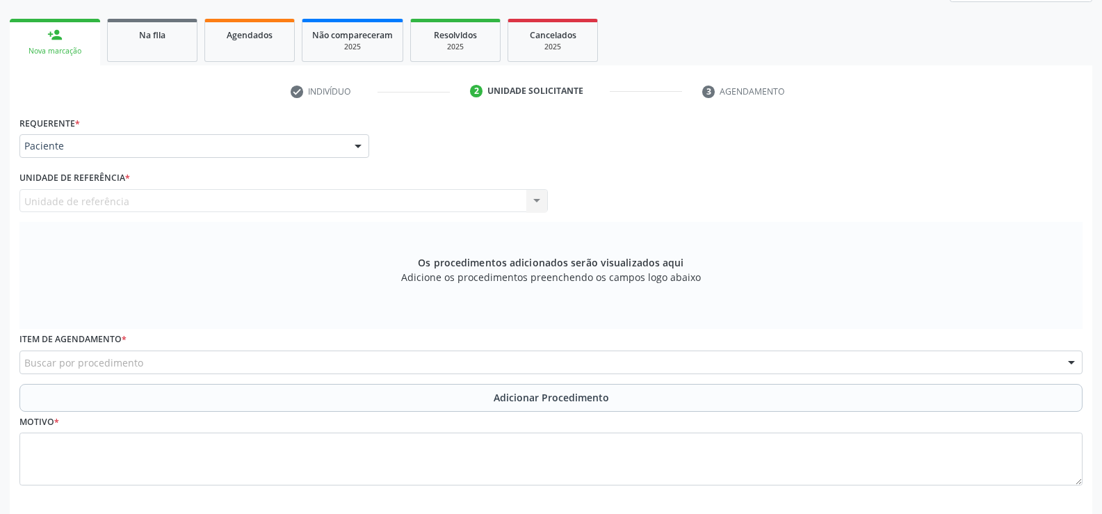
scroll to position [271, 0]
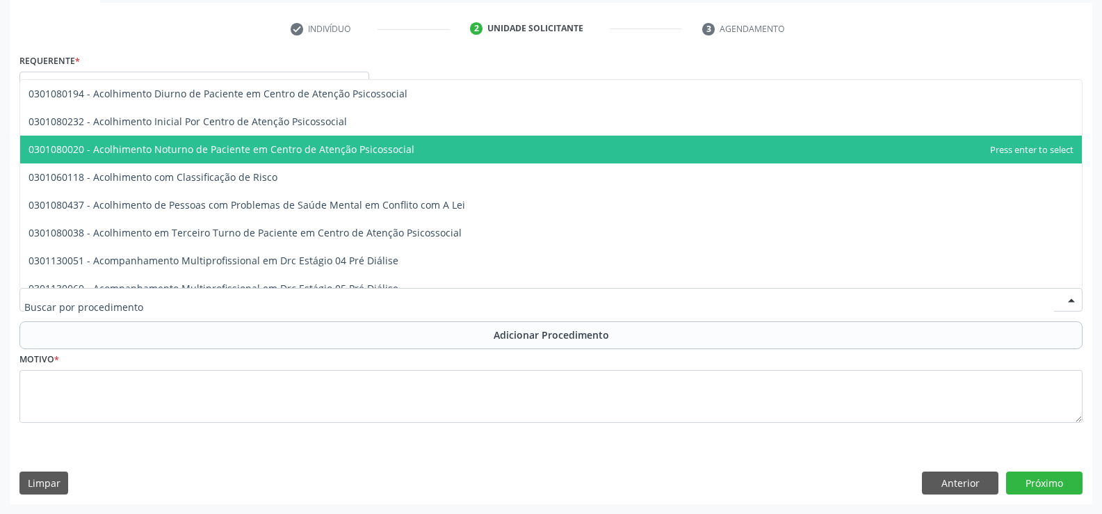
click at [1067, 296] on div at bounding box center [1071, 301] width 21 height 24
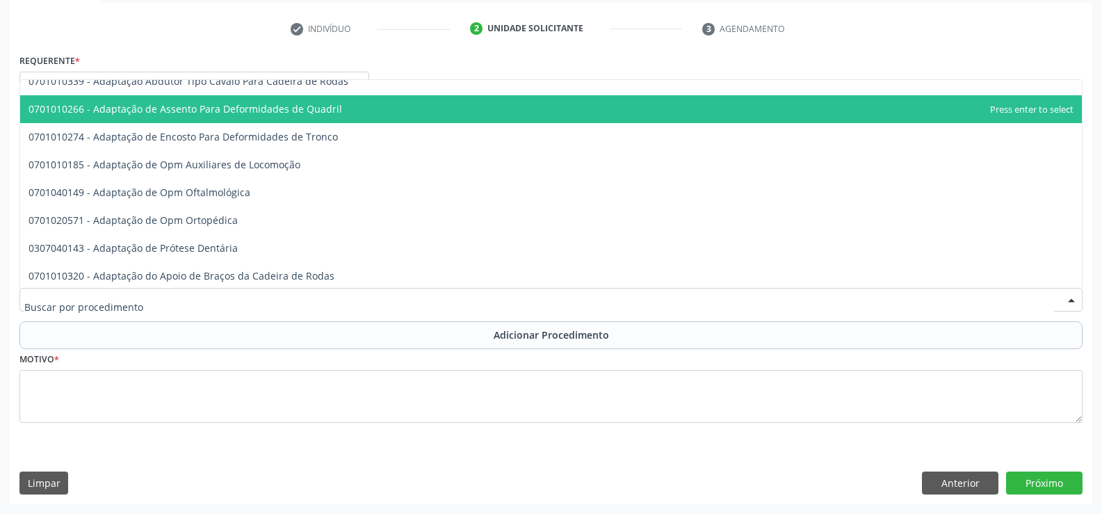
scroll to position [2225, 0]
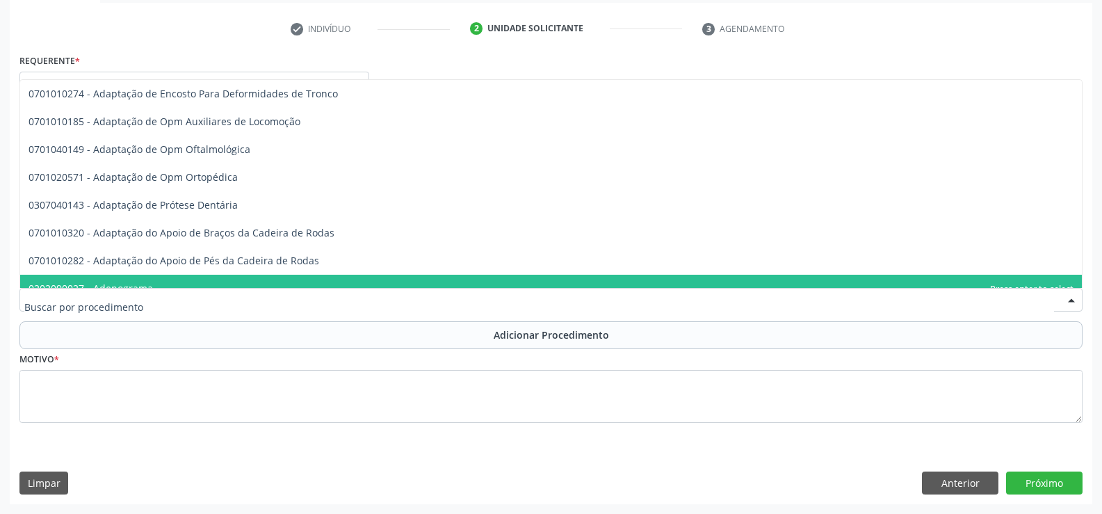
click at [51, 299] on input "text" at bounding box center [539, 307] width 1030 height 28
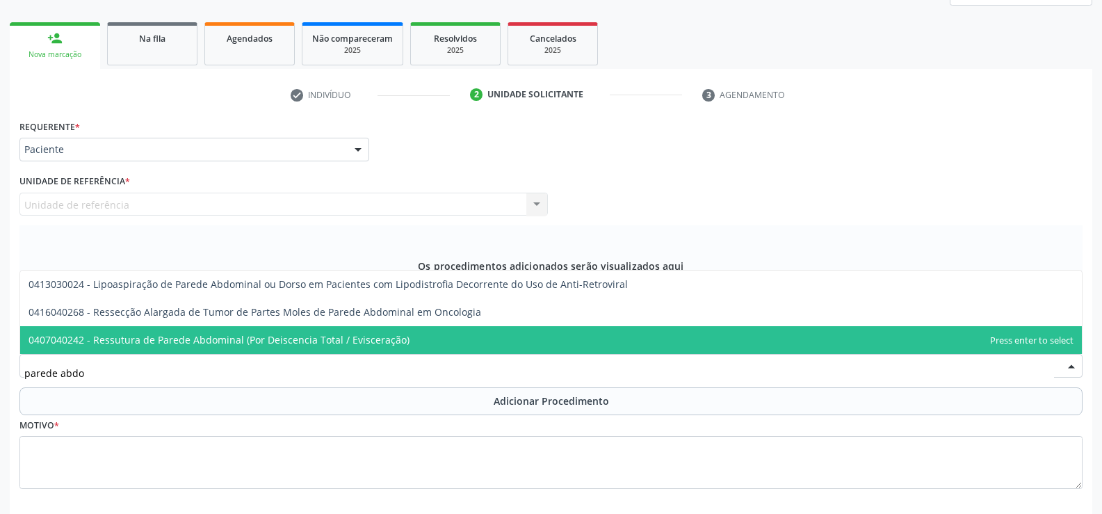
scroll to position [271, 0]
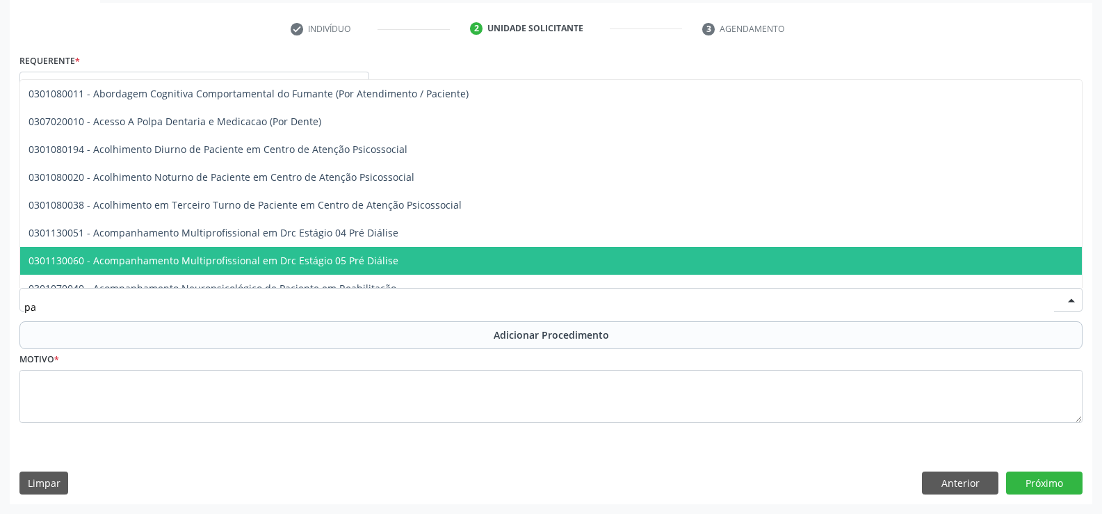
type input "p"
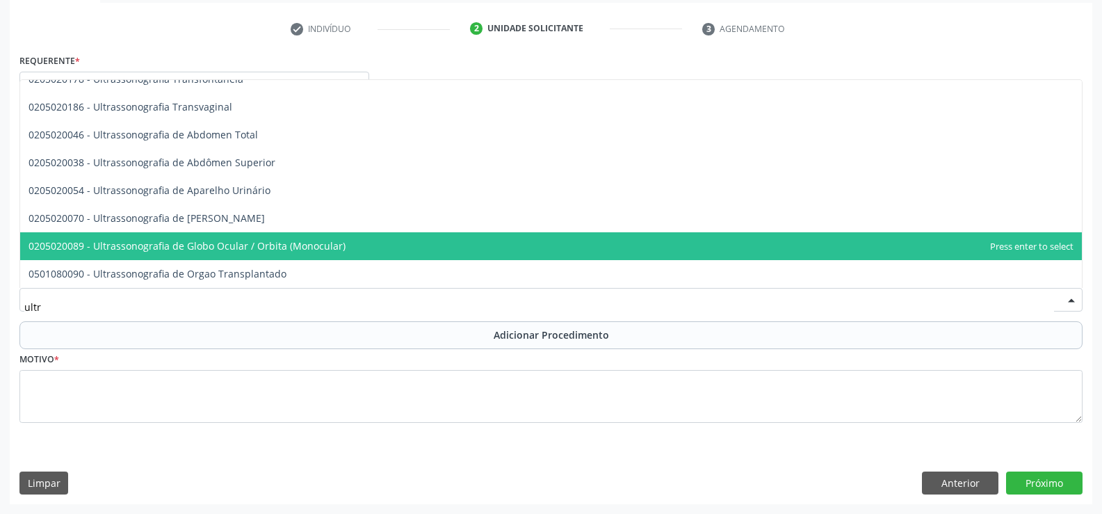
type input "ult"
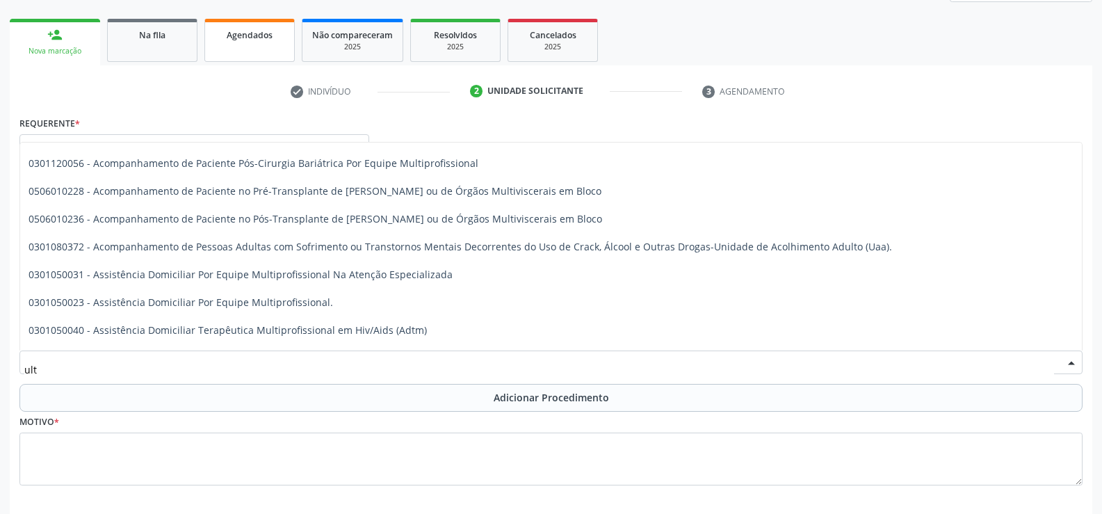
scroll to position [0, 0]
